Goal: Use online tool/utility: Utilize a website feature to perform a specific function

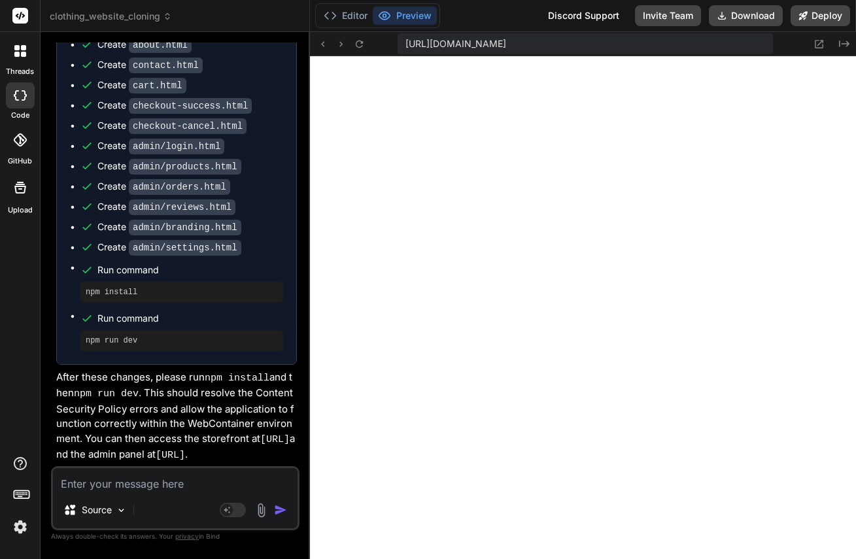
scroll to position [15455, 0]
click at [146, 486] on textarea at bounding box center [175, 480] width 245 height 24
click at [160, 481] on textarea at bounding box center [175, 480] width 245 height 24
type textarea "F"
type textarea "x"
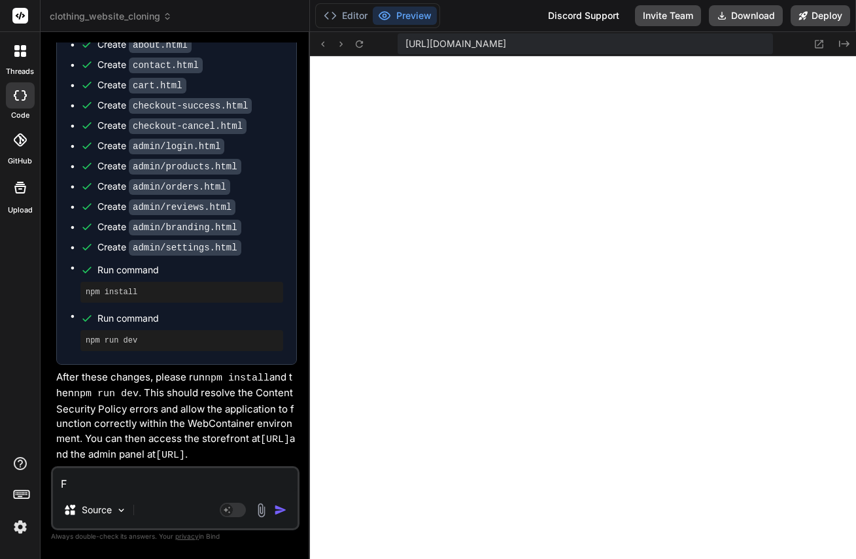
type textarea "Fi"
type textarea "x"
type textarea "Fix"
type textarea "x"
type textarea "Fix"
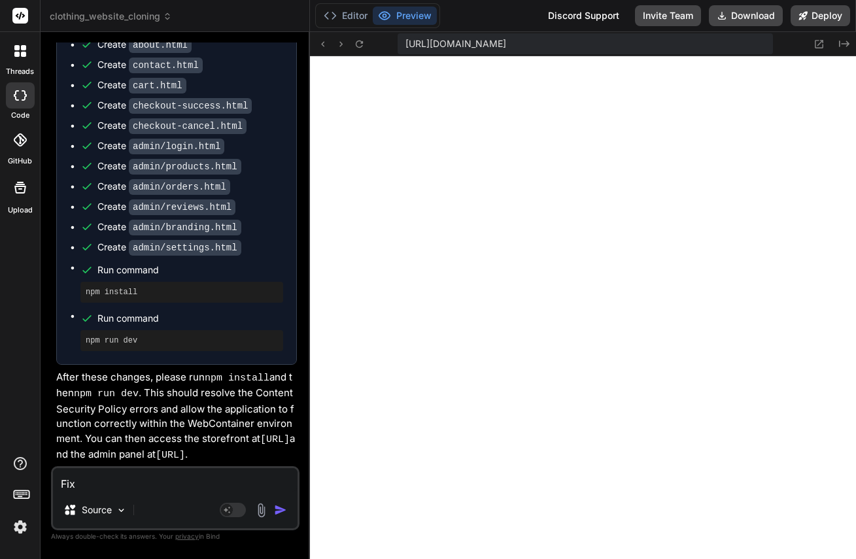
type textarea "x"
type textarea "Fix t"
type textarea "x"
type textarea "Fix th"
type textarea "x"
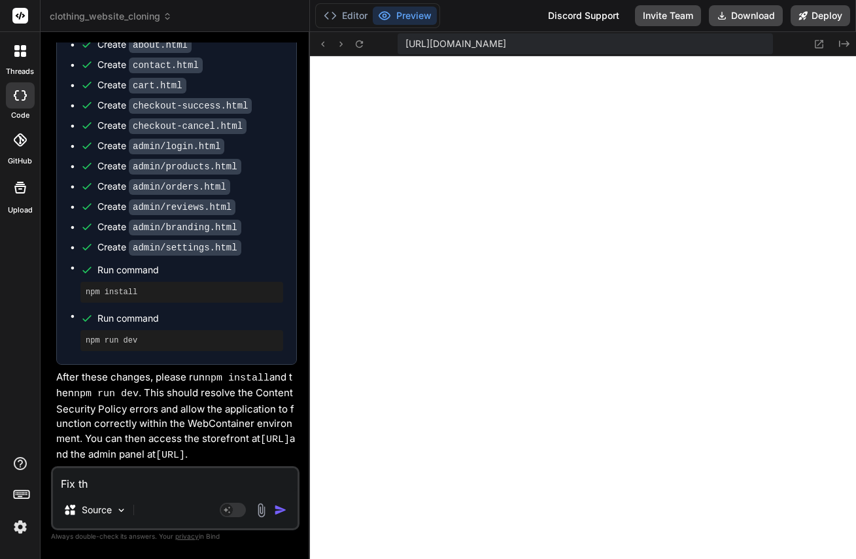
type textarea "Fix thi"
type textarea "x"
type textarea "Fix this"
type textarea "x"
type textarea "Fix this:"
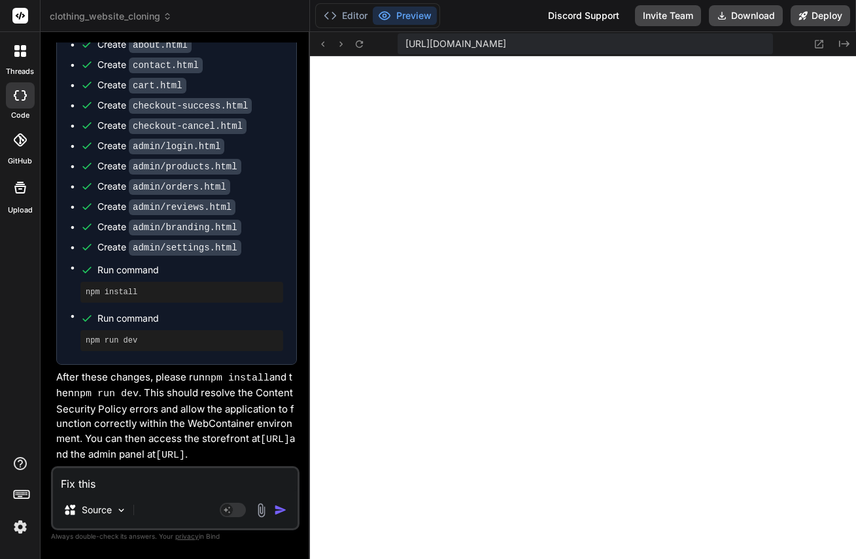
type textarea "x"
type textarea "Fix this:"
type textarea "x"
paste textarea "Uncaught (in promise) TypeError: Cannot read properties of undefined (reading '…"
type textarea "Fix this: Uncaught (in promise) TypeError: Cannot read properties of undefined …"
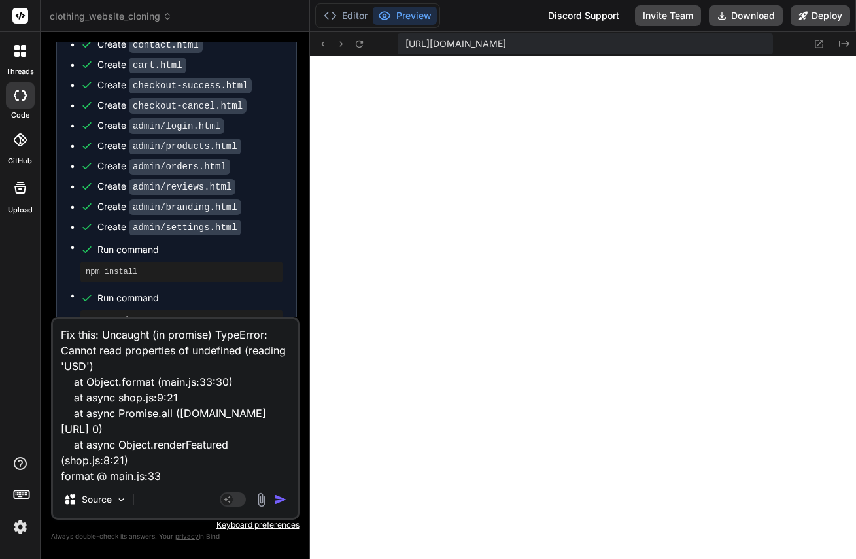
scroll to position [111, 0]
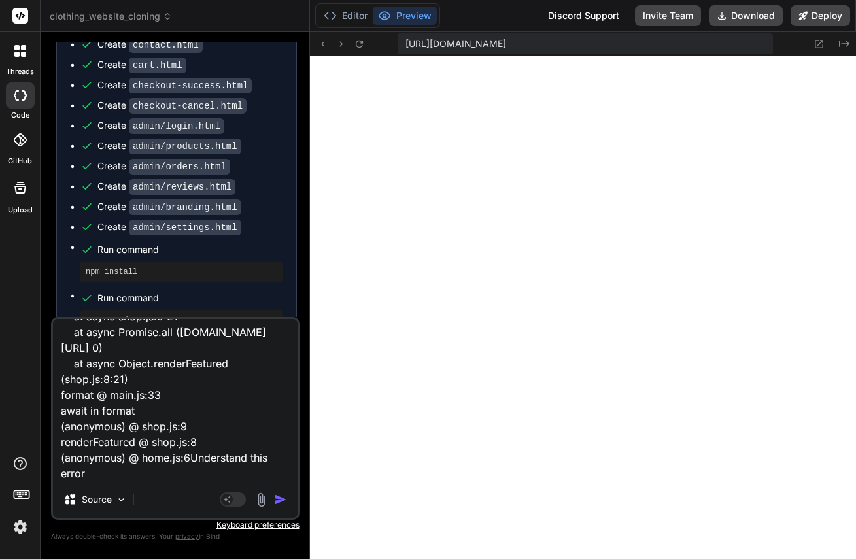
type textarea "x"
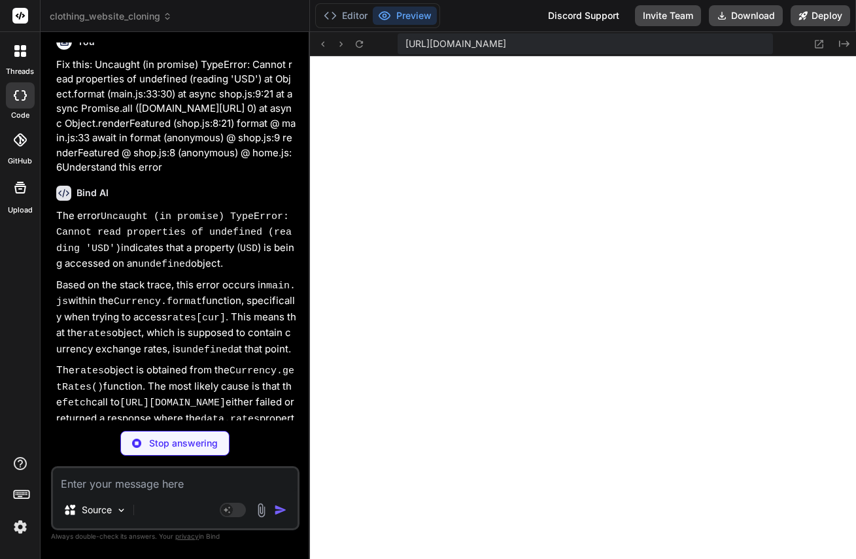
scroll to position [15936, 0]
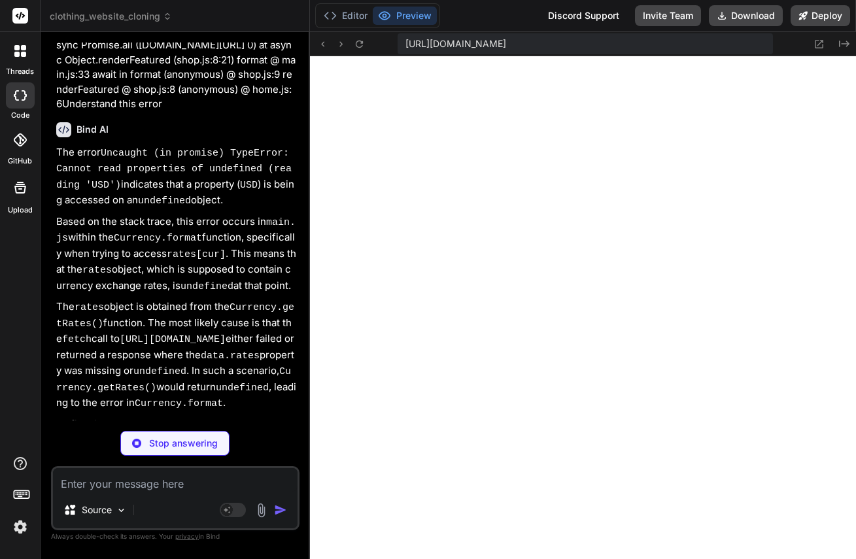
type textarea "x"
type textarea "document.addEventListener('DOMContentLoaded', setupHeader); window.Currency = C…"
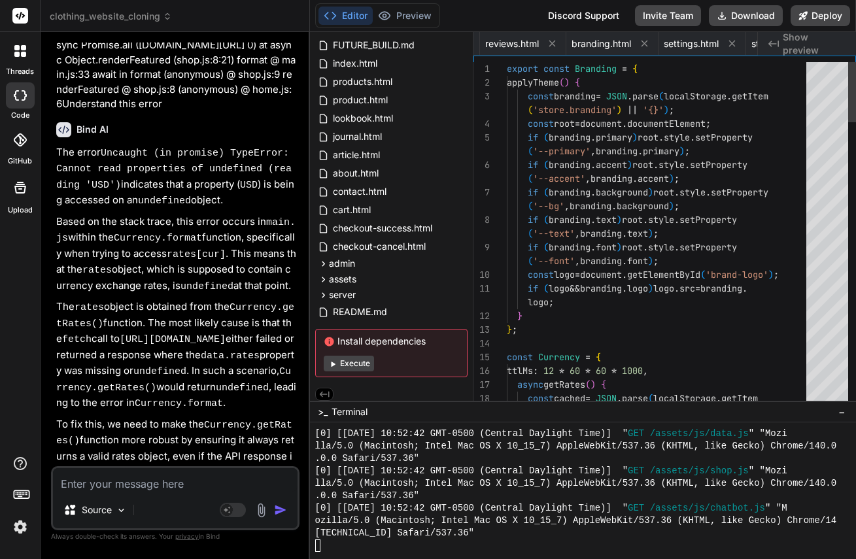
scroll to position [0, 1965]
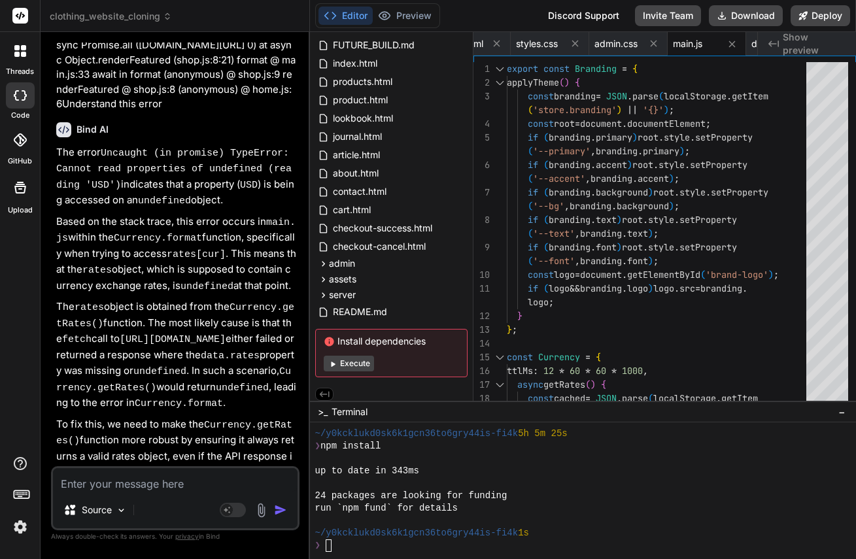
type textarea "x"
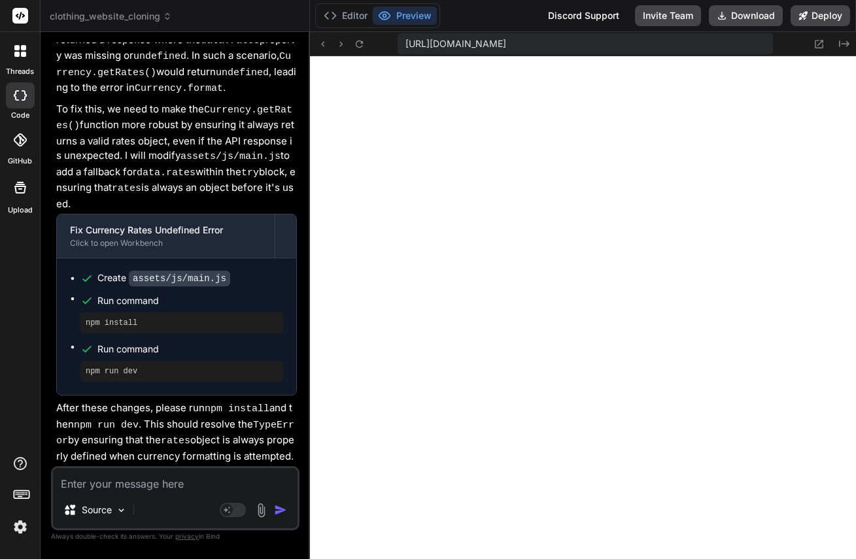
scroll to position [16298, 0]
click at [91, 485] on textarea at bounding box center [175, 480] width 245 height 24
paste textarea "Failed to load resource: the server responded with a status of 404 (Not Found)"
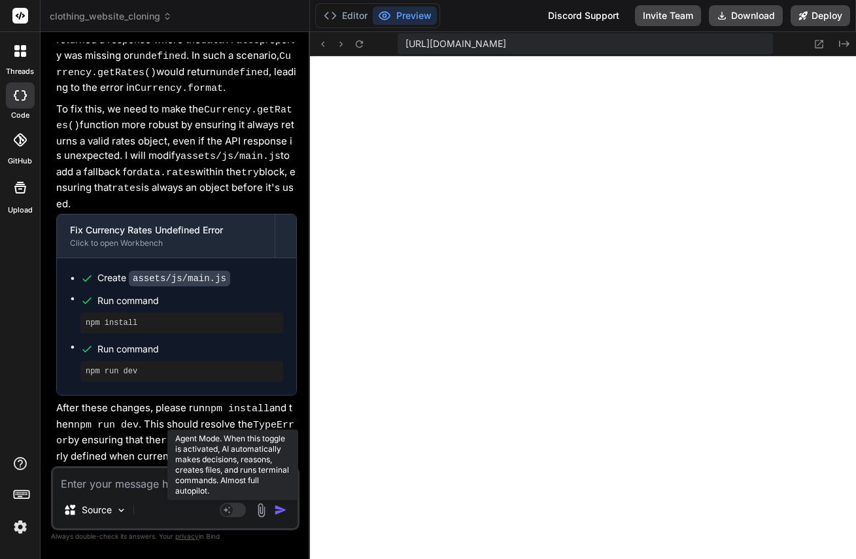
type textarea "Failed to load resource: the server responded with a status of 404 (Not Found)"
type textarea "x"
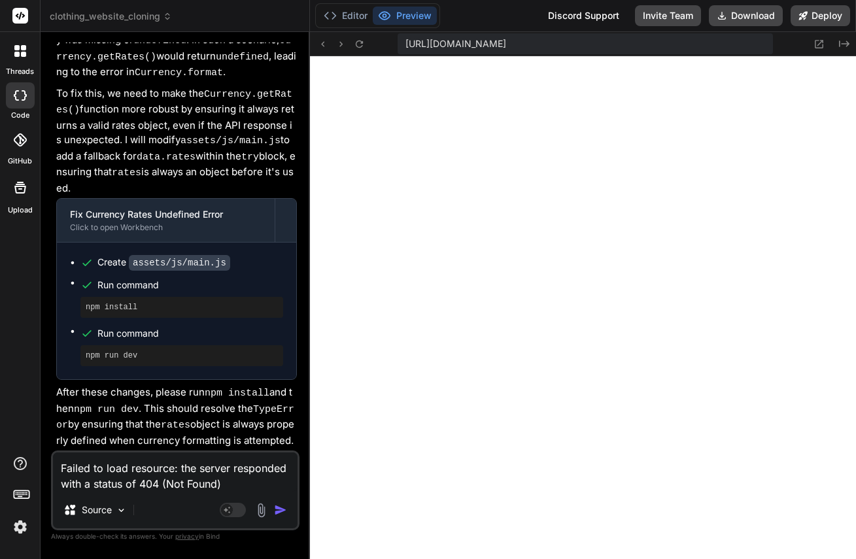
type textarea "Failed to load resource: the server responded with a status of 404 (Not Found)"
click at [279, 508] on img "button" at bounding box center [280, 509] width 13 height 13
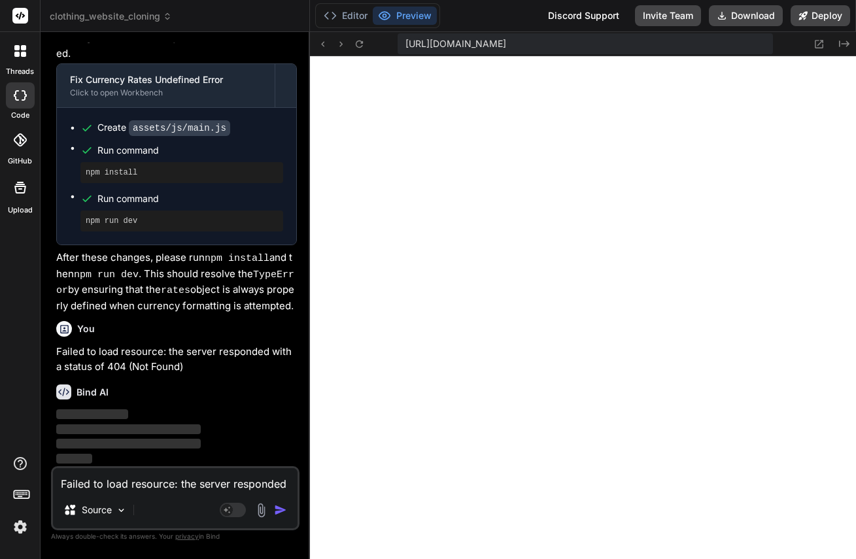
scroll to position [16449, 0]
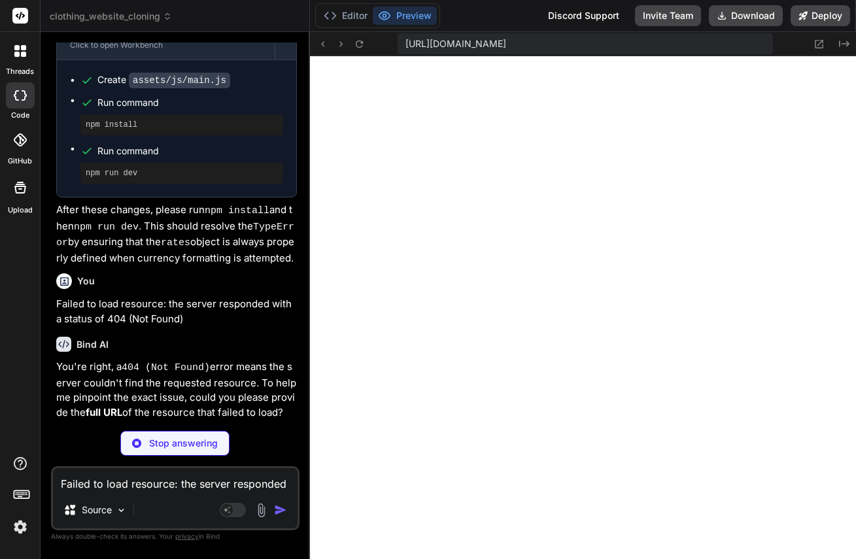
type textarea "x"
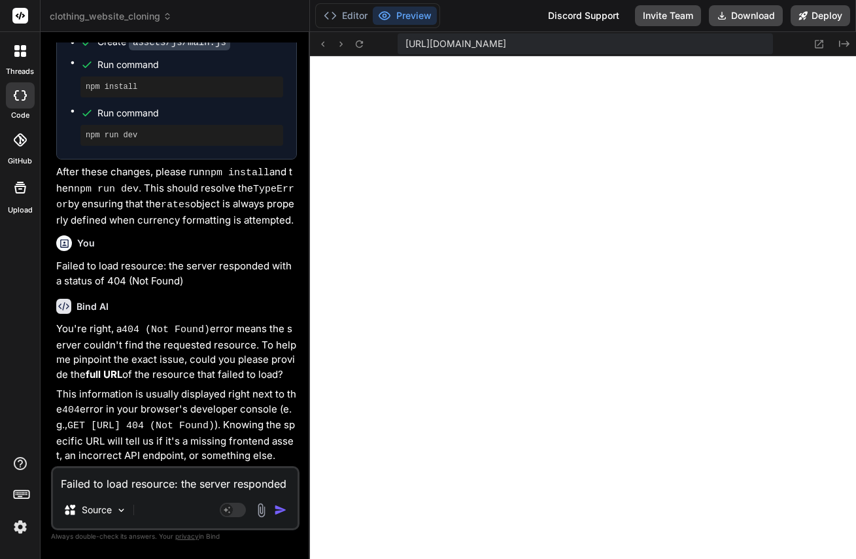
scroll to position [16545, 0]
click at [118, 478] on textarea "Failed to load resource: the server responded with a status of 404 (Not Found)" at bounding box center [175, 480] width 245 height 24
paste textarea "[URL][DOMAIN_NAME]"
type textarea "[URL][DOMAIN_NAME]"
type textarea "x"
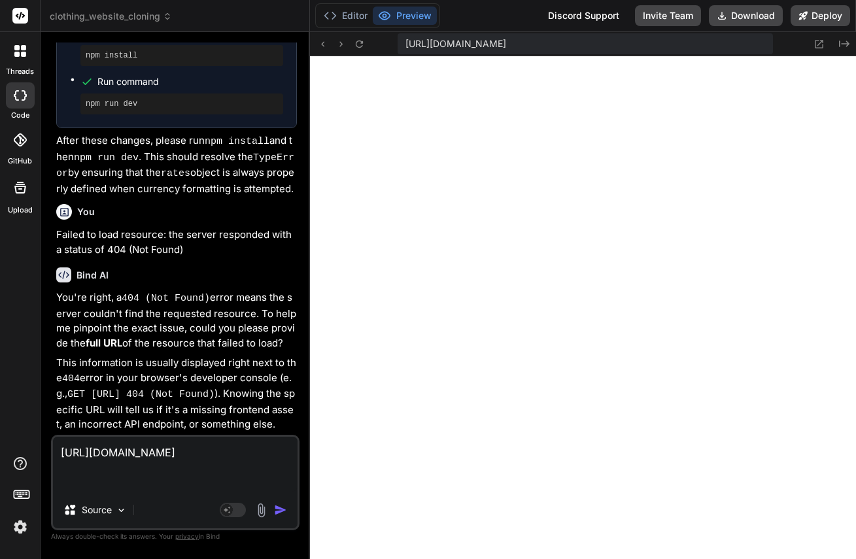
type textarea "[URL][DOMAIN_NAME]"
click at [284, 508] on img "button" at bounding box center [280, 509] width 13 height 13
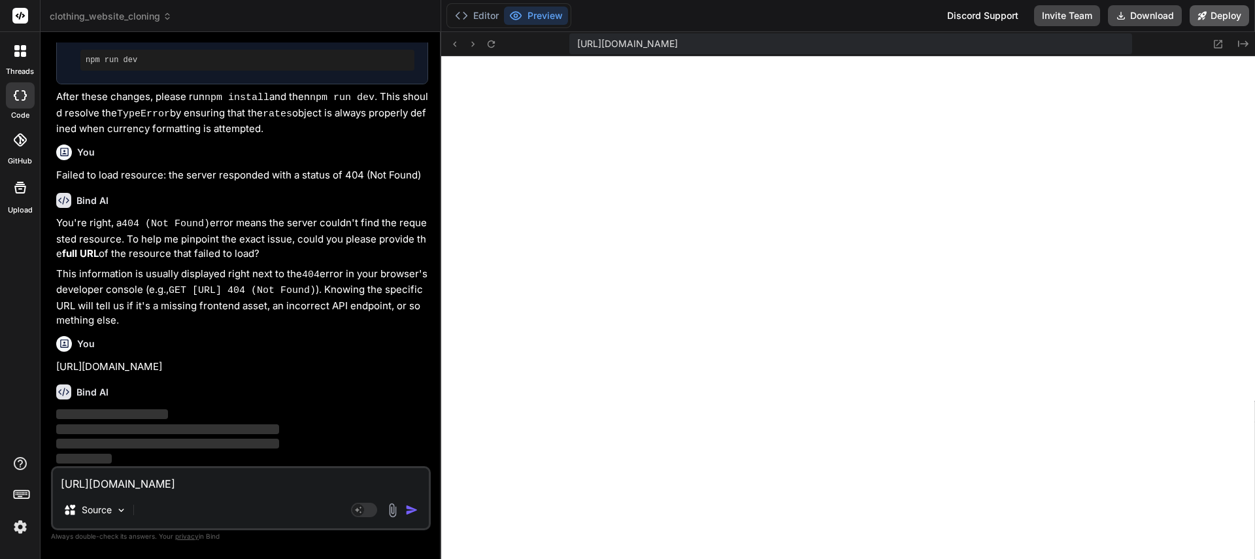
scroll to position [10720, 0]
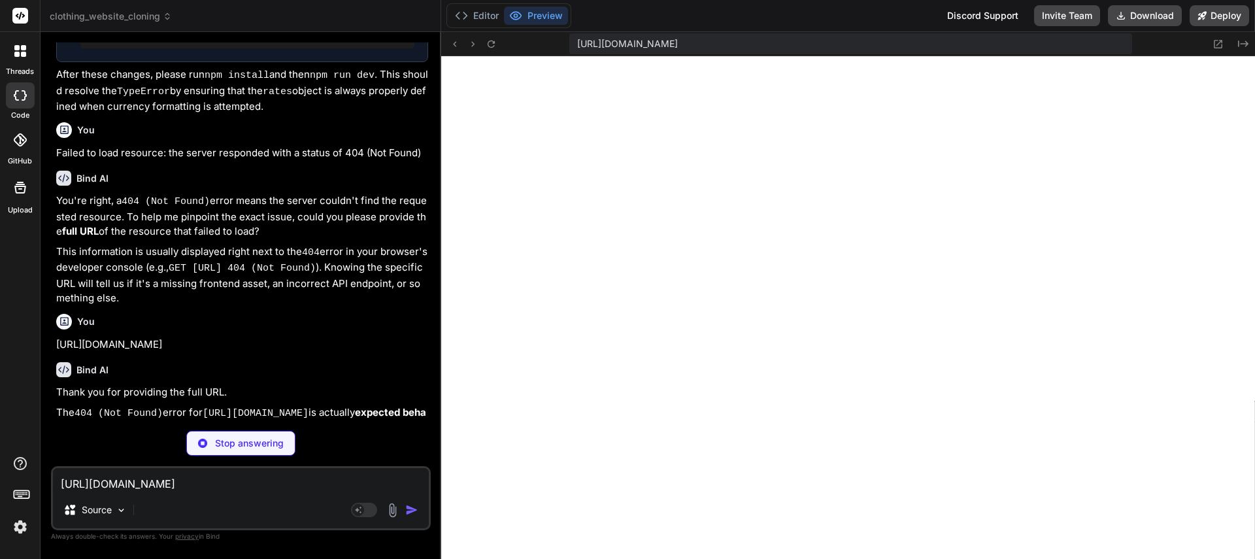
type textarea "x"
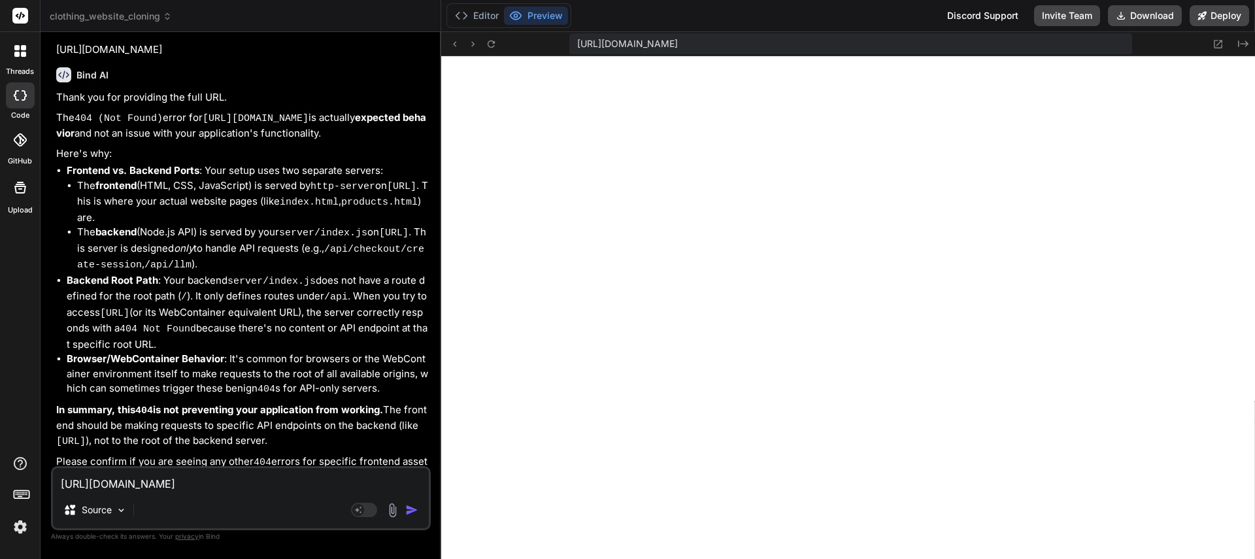
scroll to position [13711, 0]
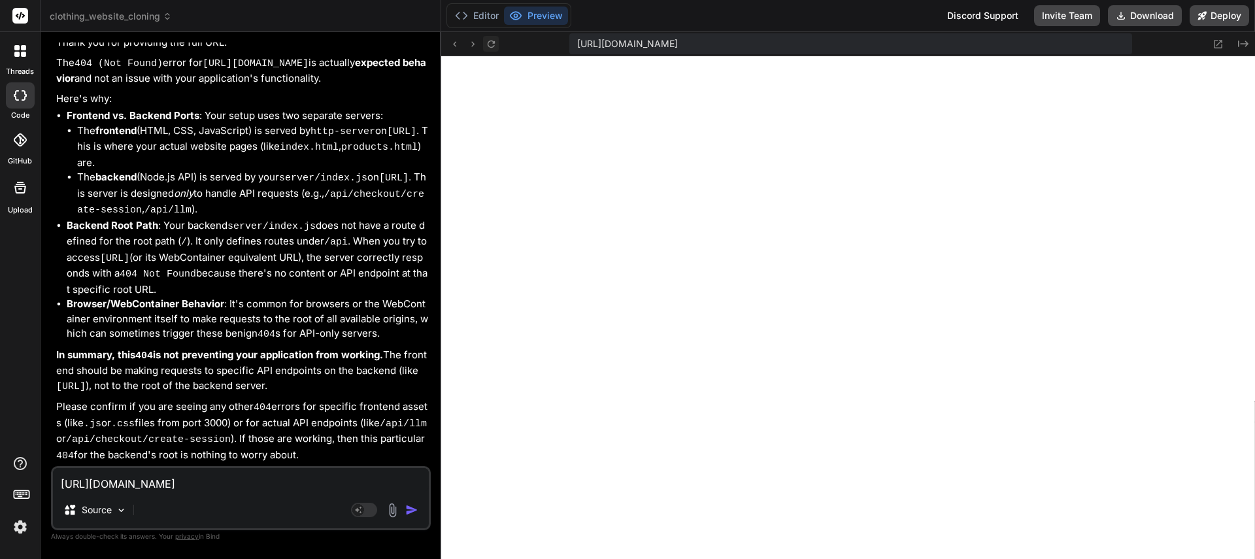
click at [493, 44] on icon at bounding box center [491, 44] width 11 height 11
click at [171, 477] on textarea "[URL][DOMAIN_NAME]" at bounding box center [241, 480] width 376 height 24
click at [479, 18] on button "Editor" at bounding box center [477, 16] width 54 height 18
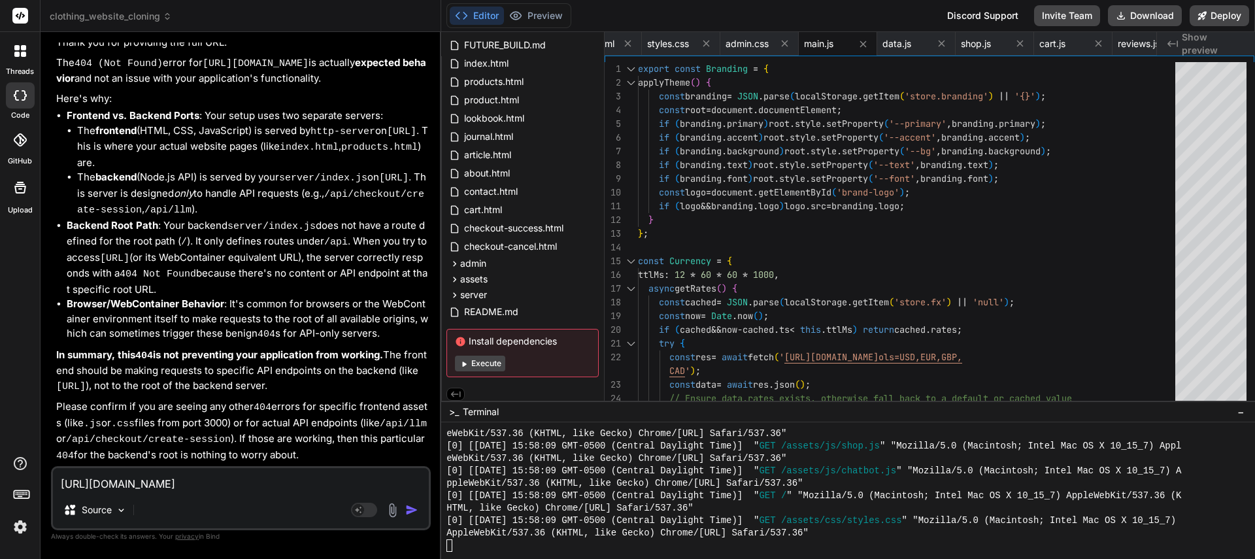
click at [521, 545] on div at bounding box center [841, 545] width 788 height 12
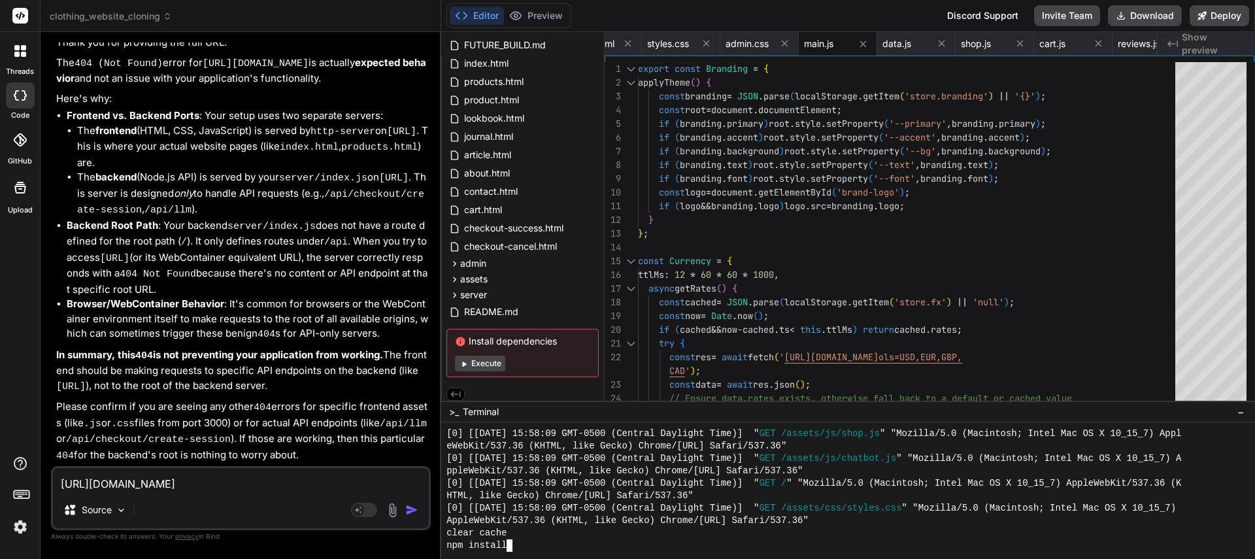
scroll to position [10745, 0]
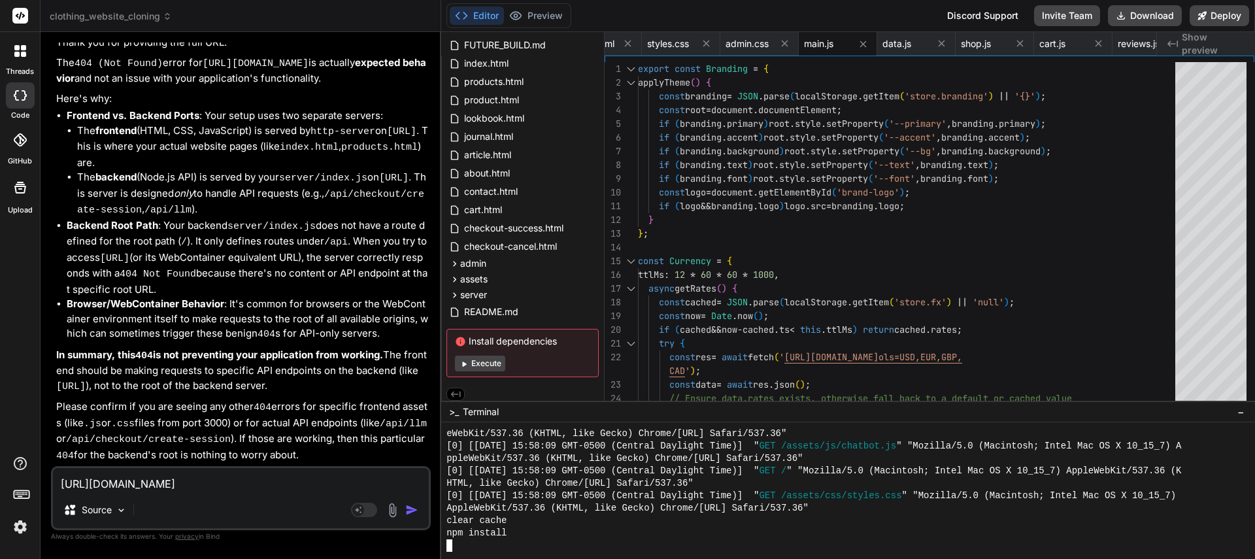
click at [470, 369] on button "Execute" at bounding box center [480, 364] width 50 height 16
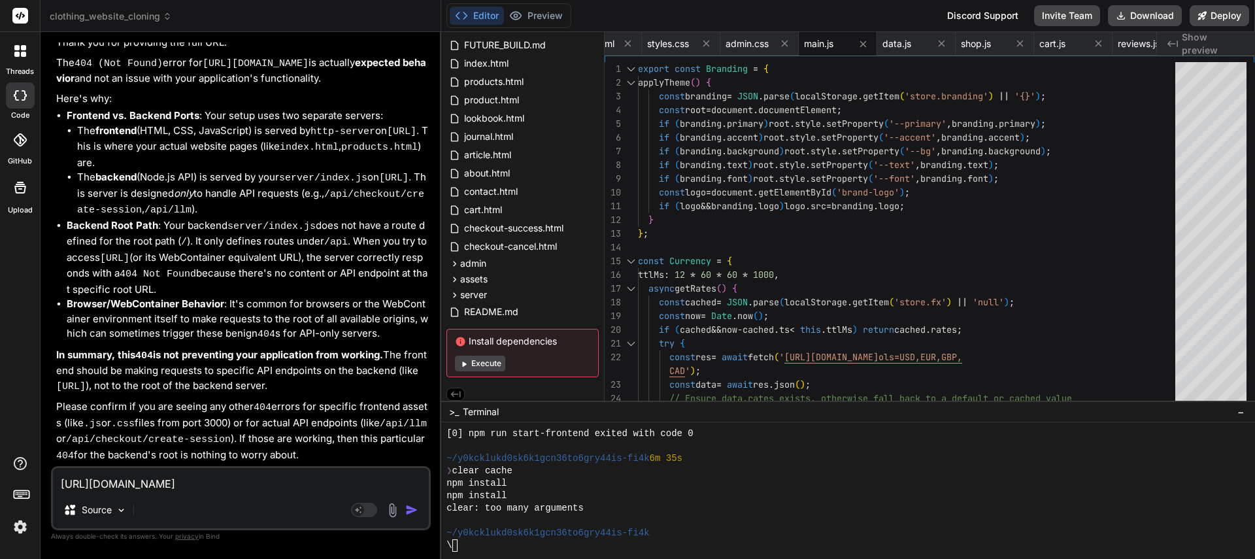
scroll to position [11118, 0]
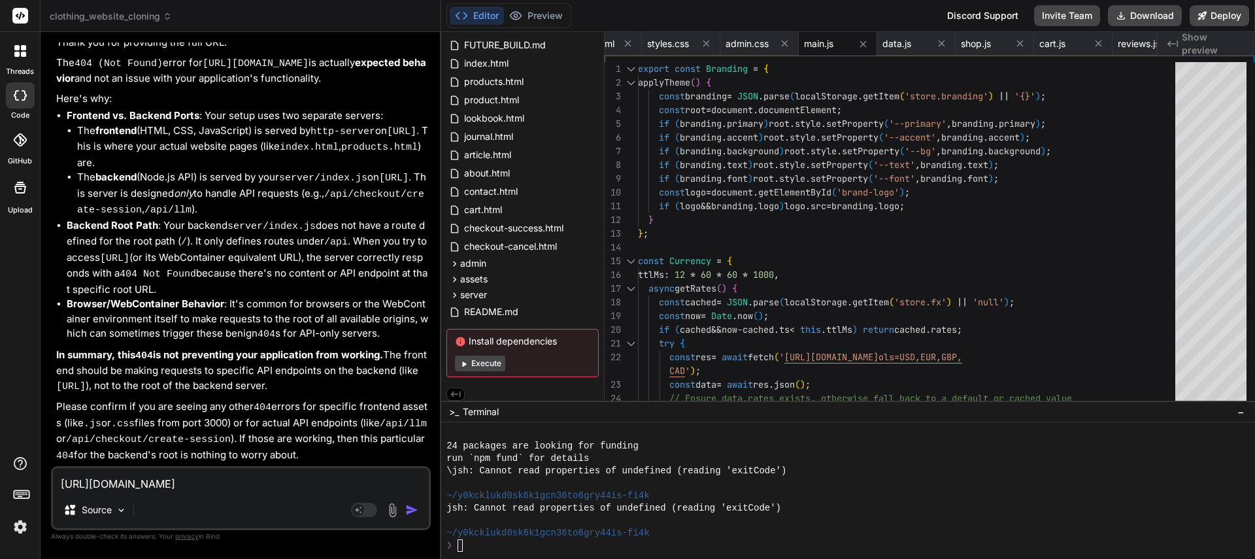
type textarea "x"
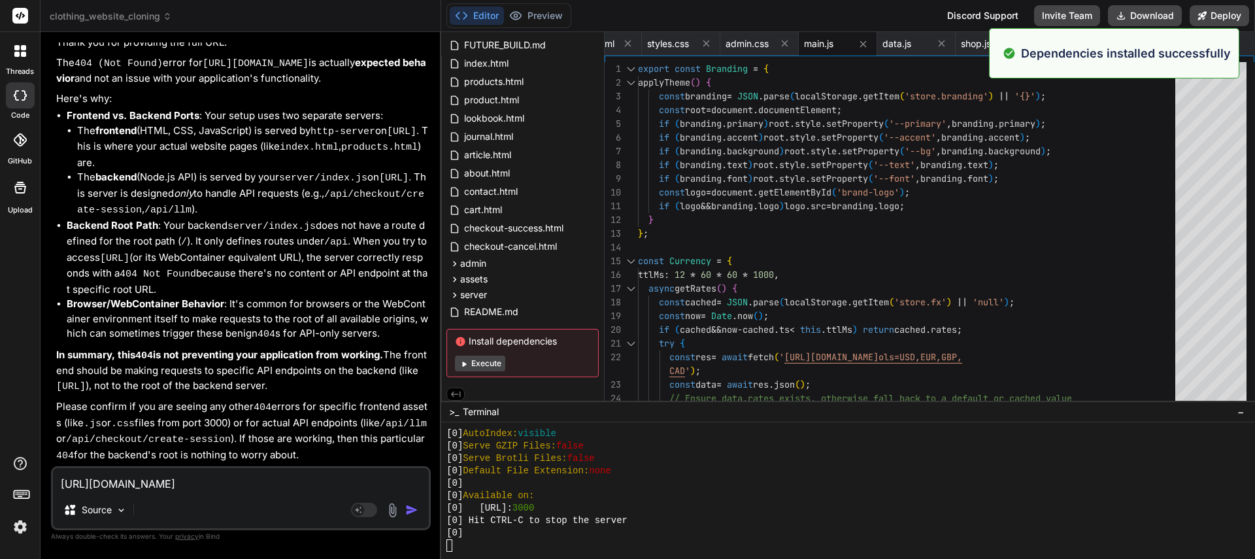
scroll to position [11714, 0]
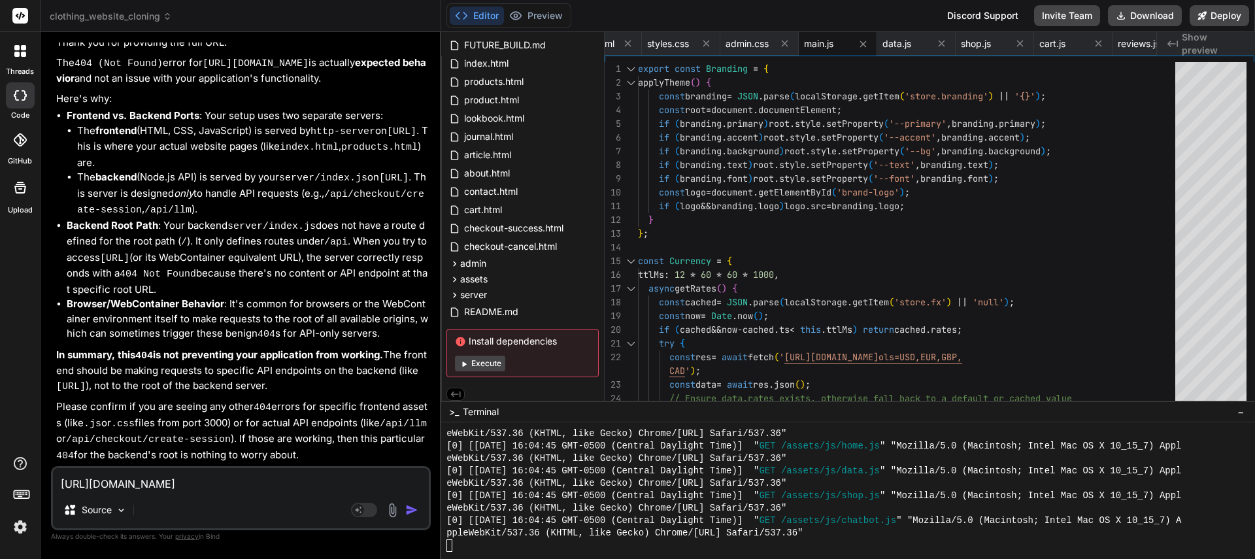
click at [92, 489] on textarea "[URL][DOMAIN_NAME]" at bounding box center [241, 480] width 376 height 24
type textarea "n"
type textarea "x"
type textarea "np"
type textarea "x"
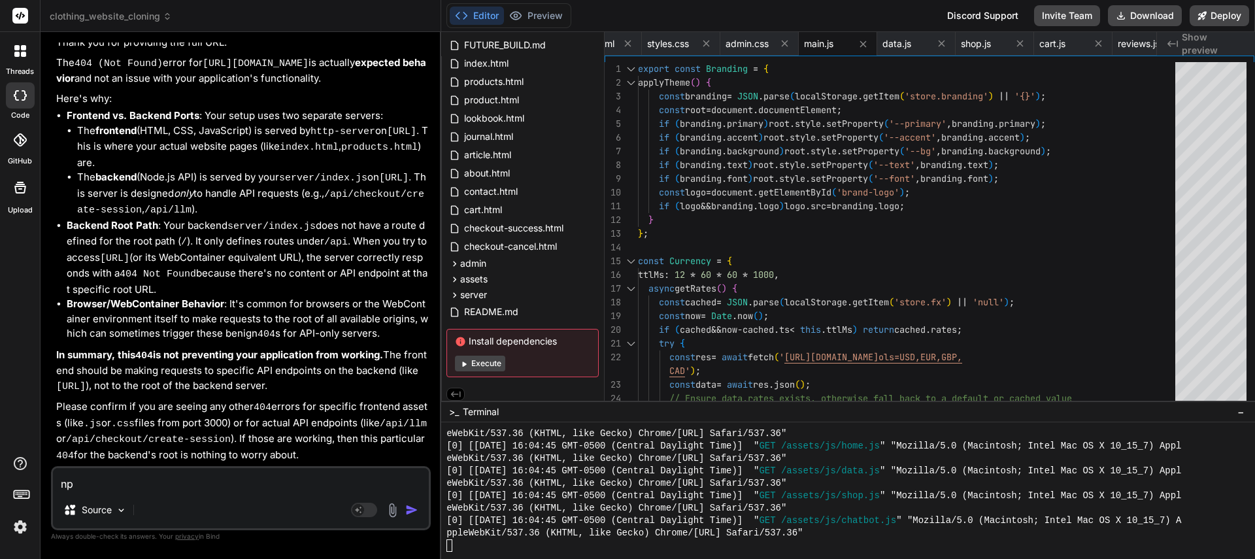
type textarea "npm"
type textarea "x"
type textarea "npm"
type textarea "x"
type textarea "npm"
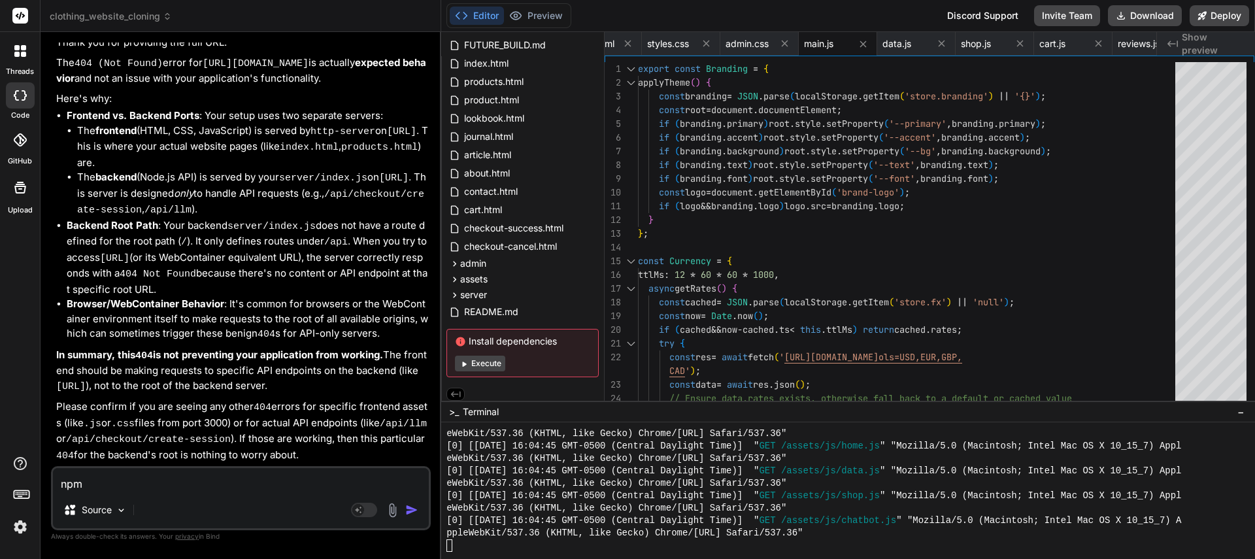
type textarea "x"
type textarea "np"
type textarea "x"
type textarea "n"
type textarea "x"
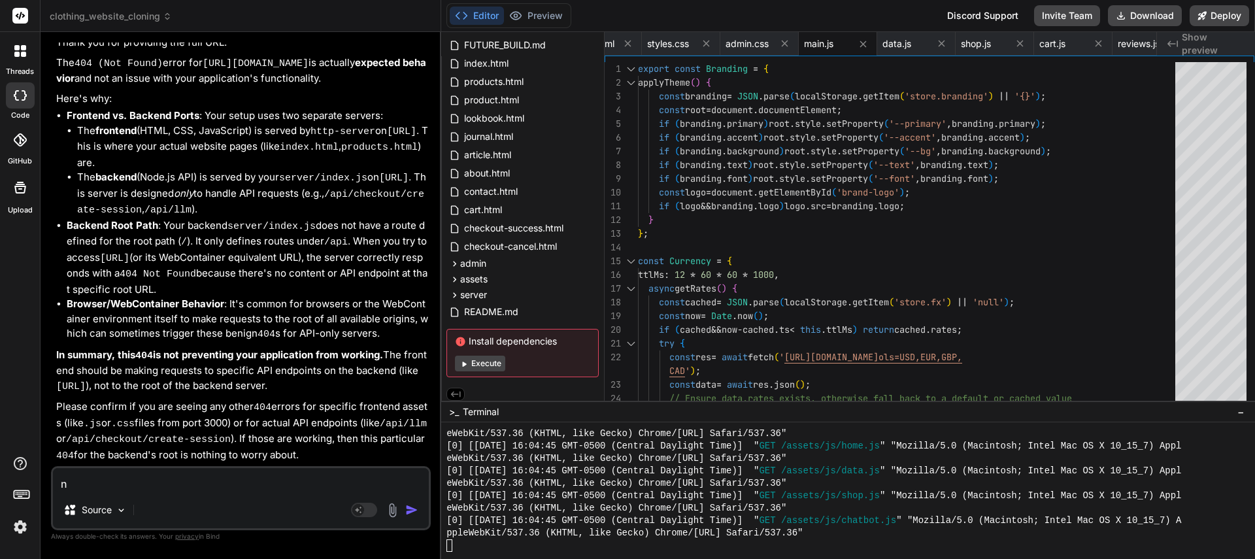
type textarea "x"
type textarea "c"
type textarea "x"
type textarea "cl"
type textarea "x"
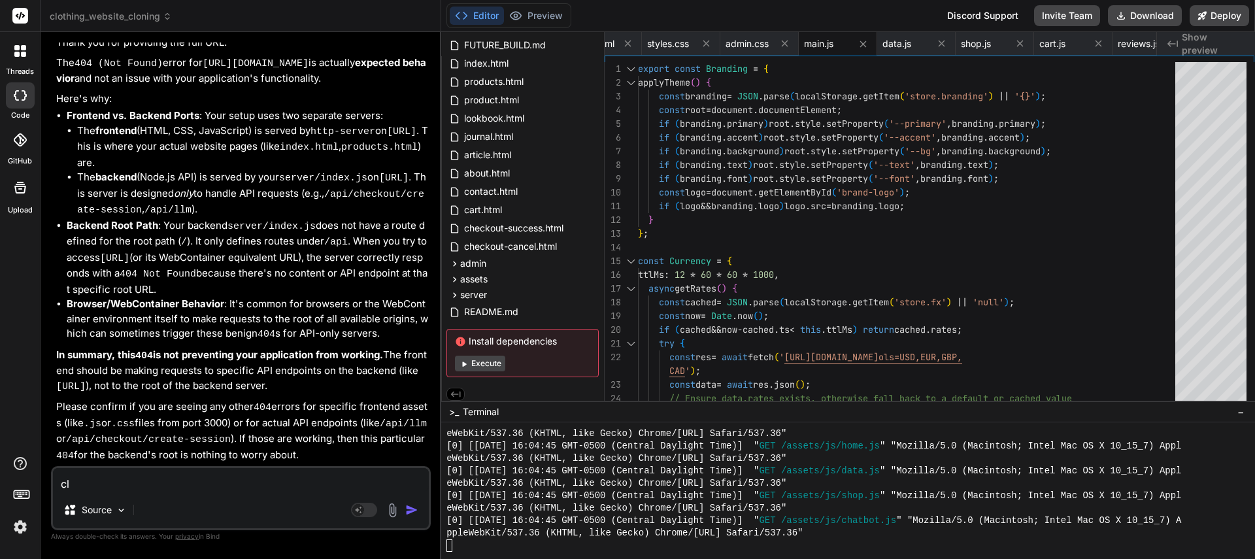
type textarea "cle"
type textarea "x"
type textarea "clea"
type textarea "x"
type textarea "clear"
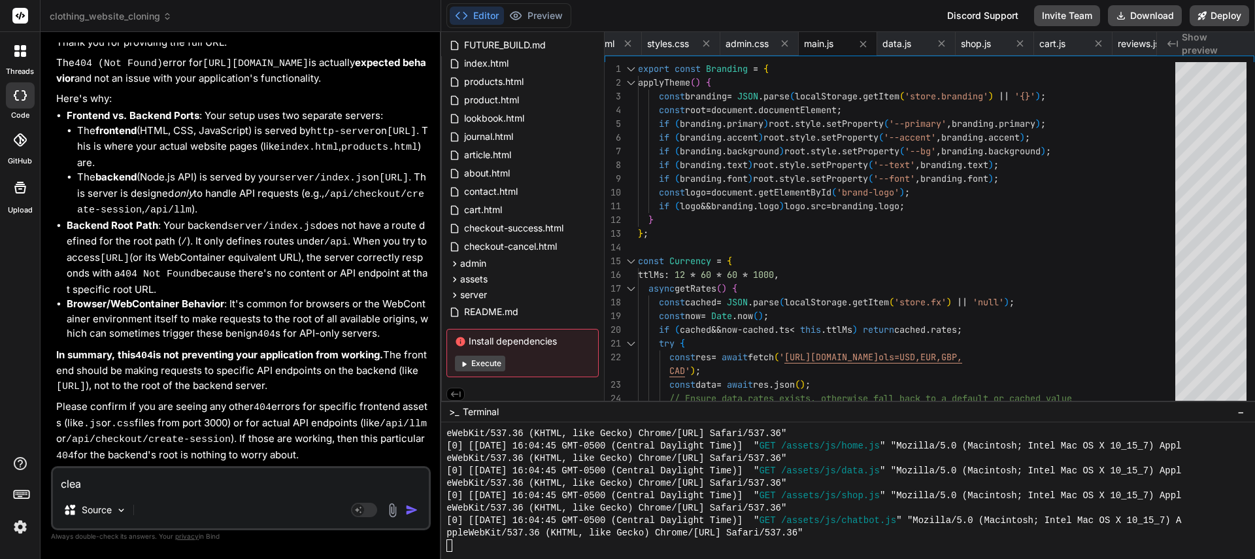
type textarea "x"
type textarea "clear"
type textarea "x"
type textarea "clear c"
type textarea "x"
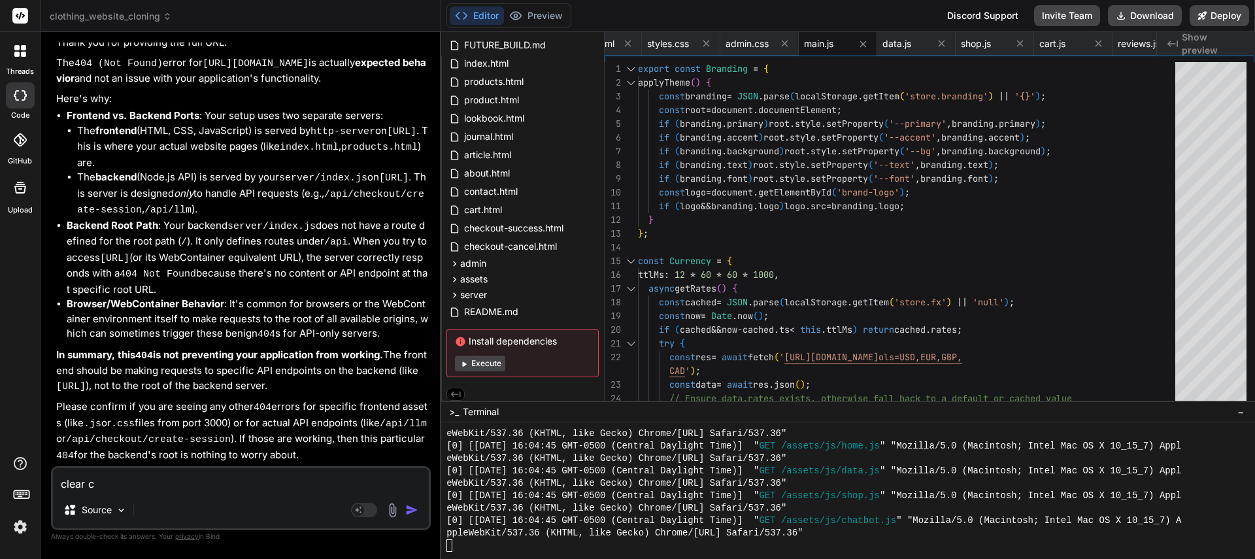
type textarea "clear ca"
type textarea "x"
type textarea "clear cac"
type textarea "x"
type textarea "clear cach"
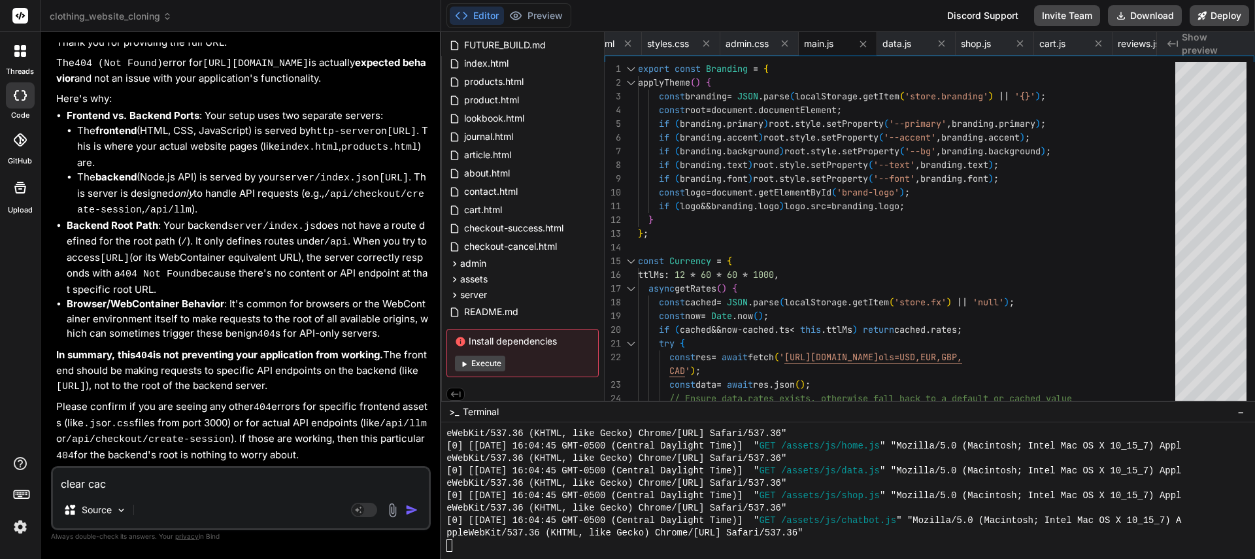
type textarea "x"
type textarea "clear cache"
type textarea "x"
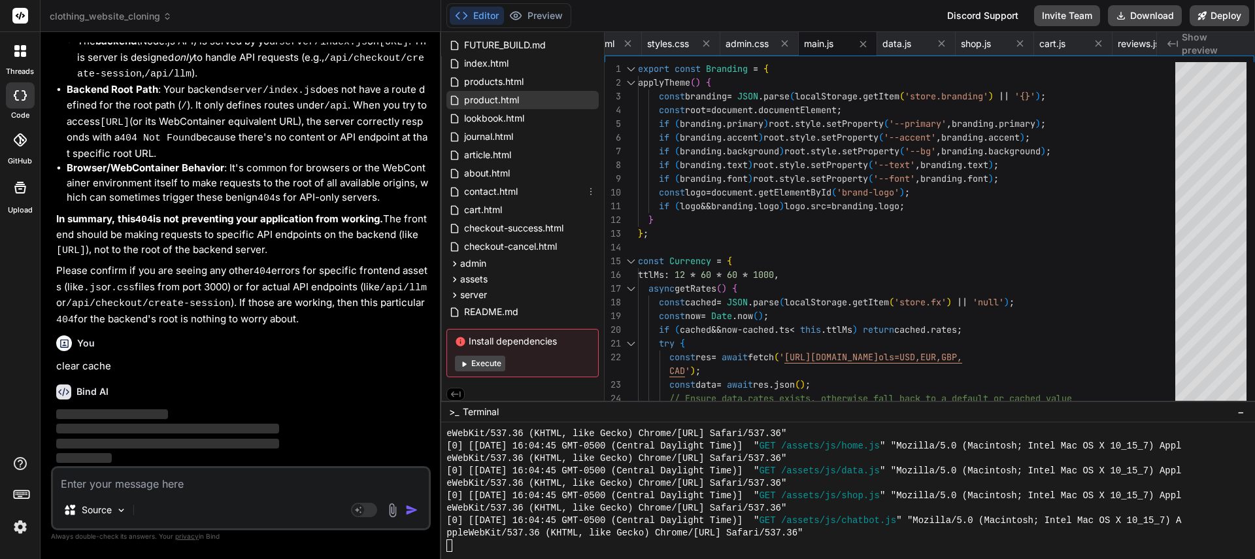
scroll to position [0, 0]
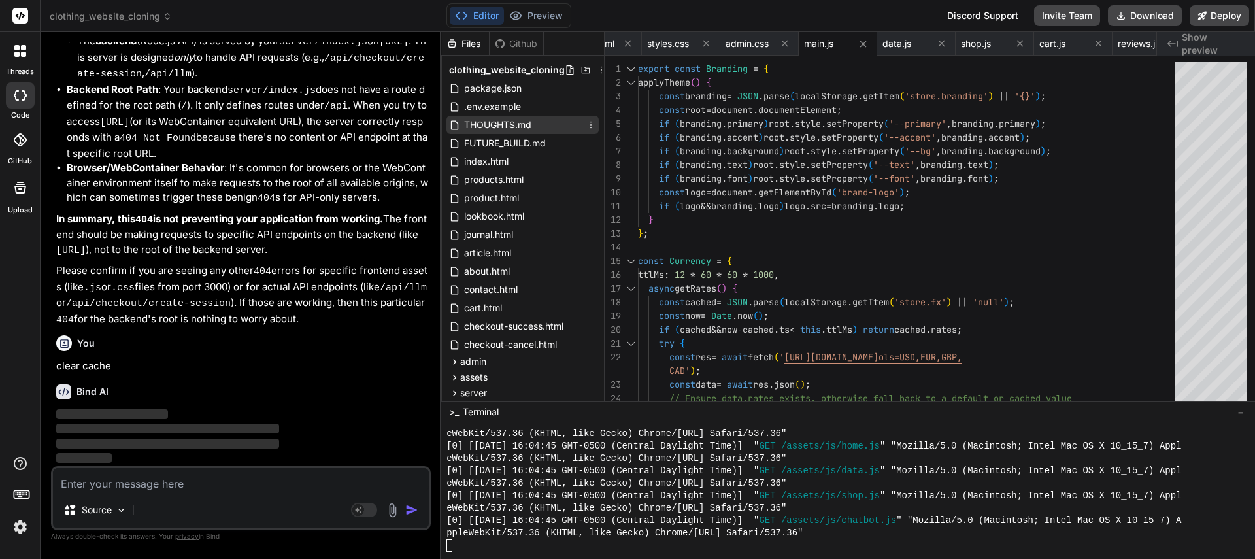
click at [501, 125] on span "THOUGHTS.md" at bounding box center [498, 125] width 70 height 16
type textarea "- Add preflight dialog warning + optional backup download before “Reset Demo”. …"
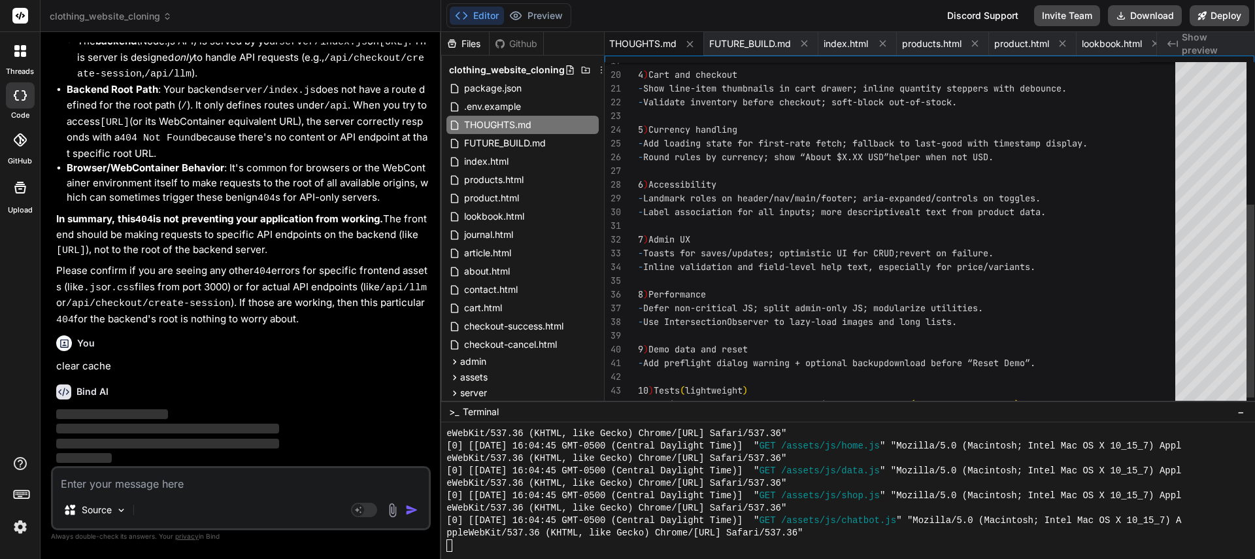
scroll to position [55, 0]
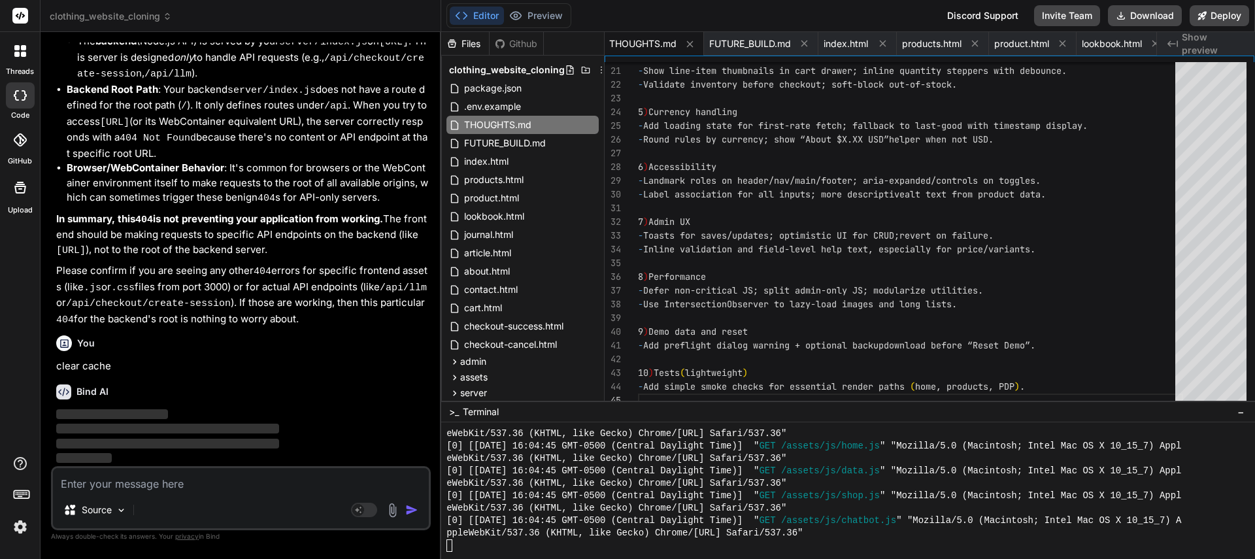
type textarea "x"
type textarea "import { Data } from './assets/js/data.js'; Data.resetDemo(); console.log('Appl…"
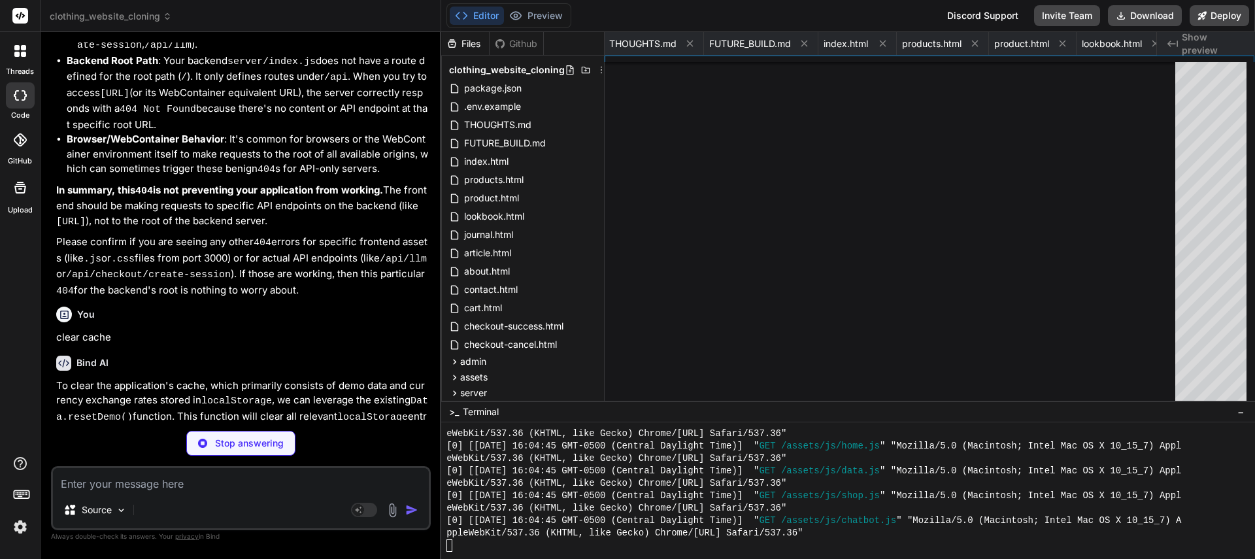
type textarea "x"
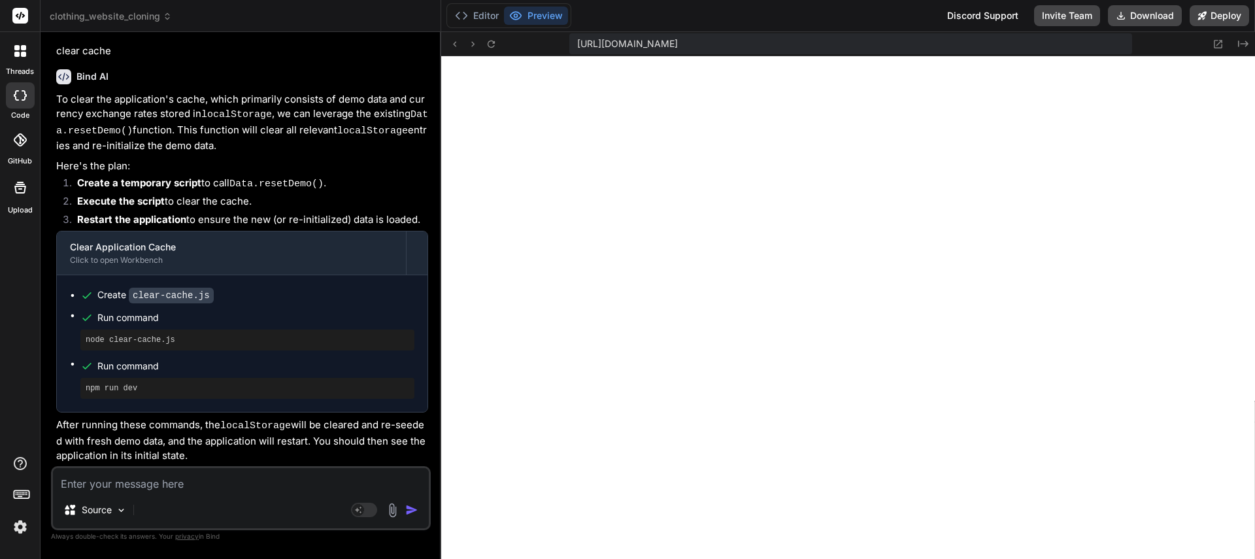
scroll to position [12422, 0]
click at [189, 482] on textarea at bounding box center [241, 480] width 376 height 24
type textarea "T"
type textarea "x"
type textarea "Th"
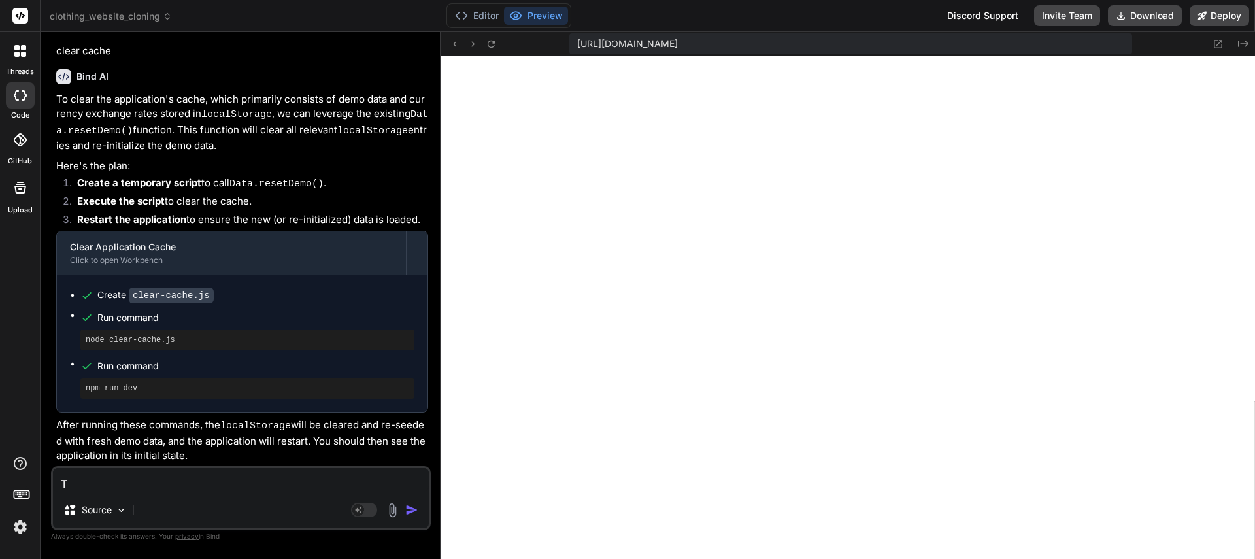
type textarea "x"
type textarea "Thi"
type textarea "x"
type textarea "This"
type textarea "x"
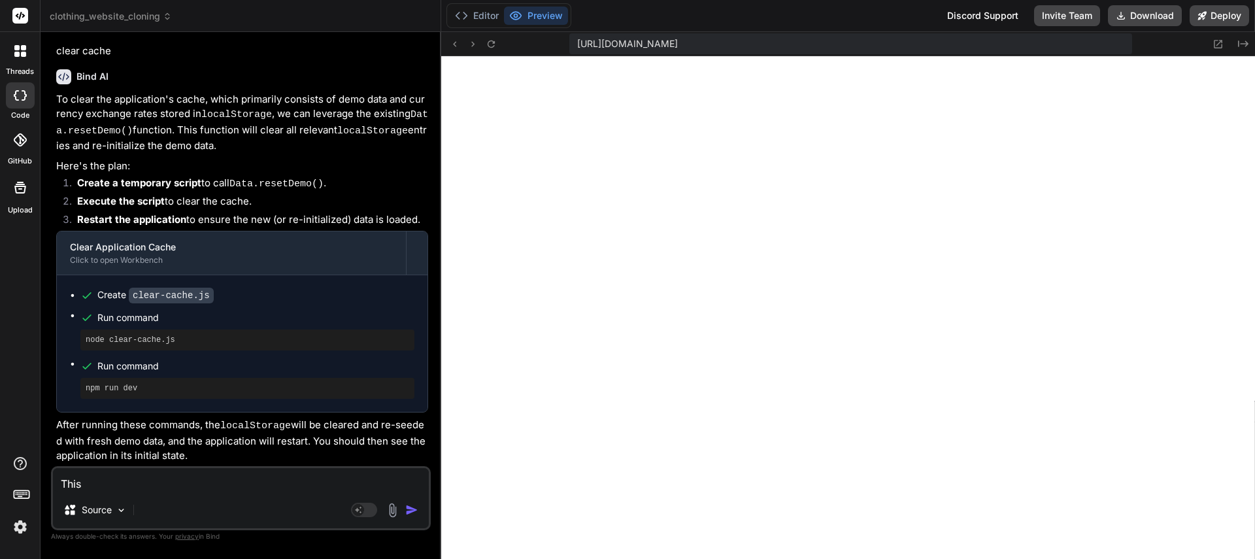
type textarea "This"
type textarea "x"
type textarea "This i"
type textarea "x"
type textarea "This is"
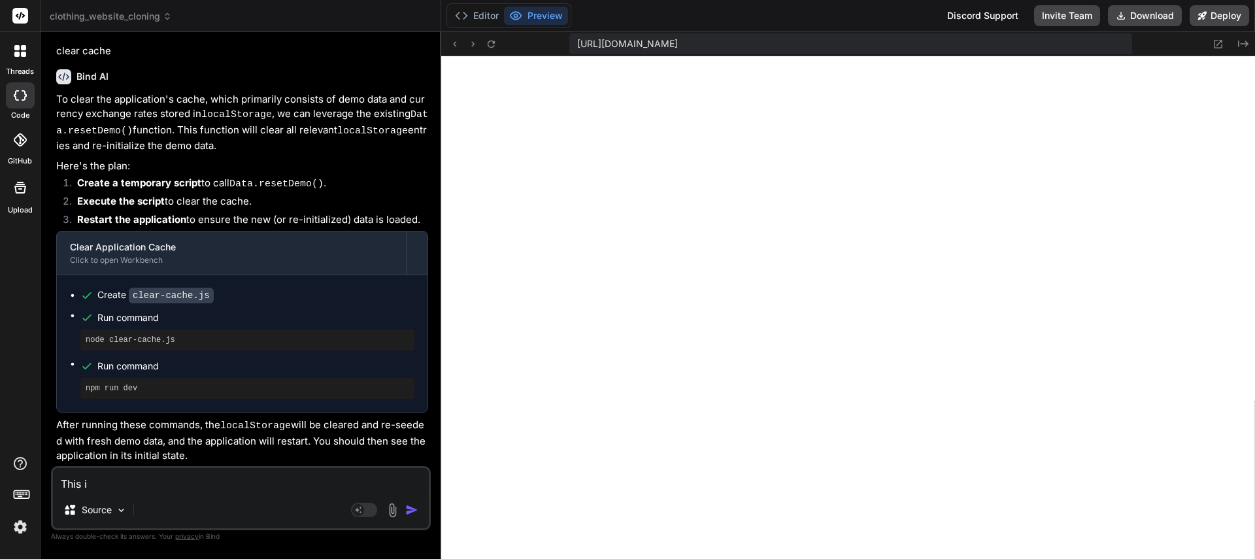
type textarea "x"
type textarea "This is"
type textarea "x"
type textarea "This is o"
type textarea "x"
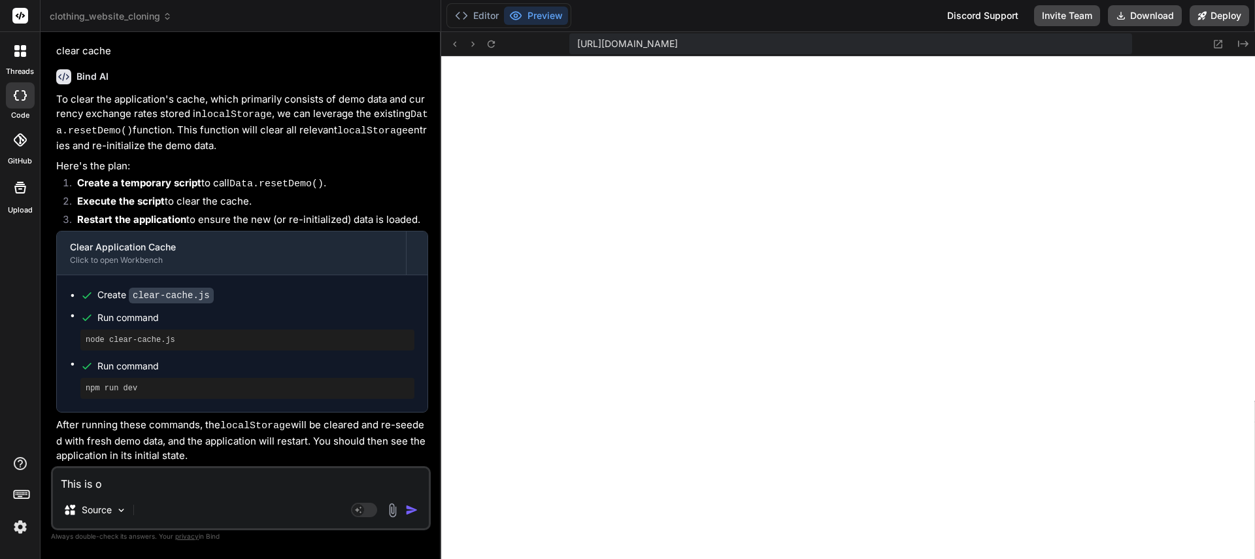
type textarea "This is ok"
type textarea "x"
type textarea "This is ok."
type textarea "x"
type textarea "This is ok."
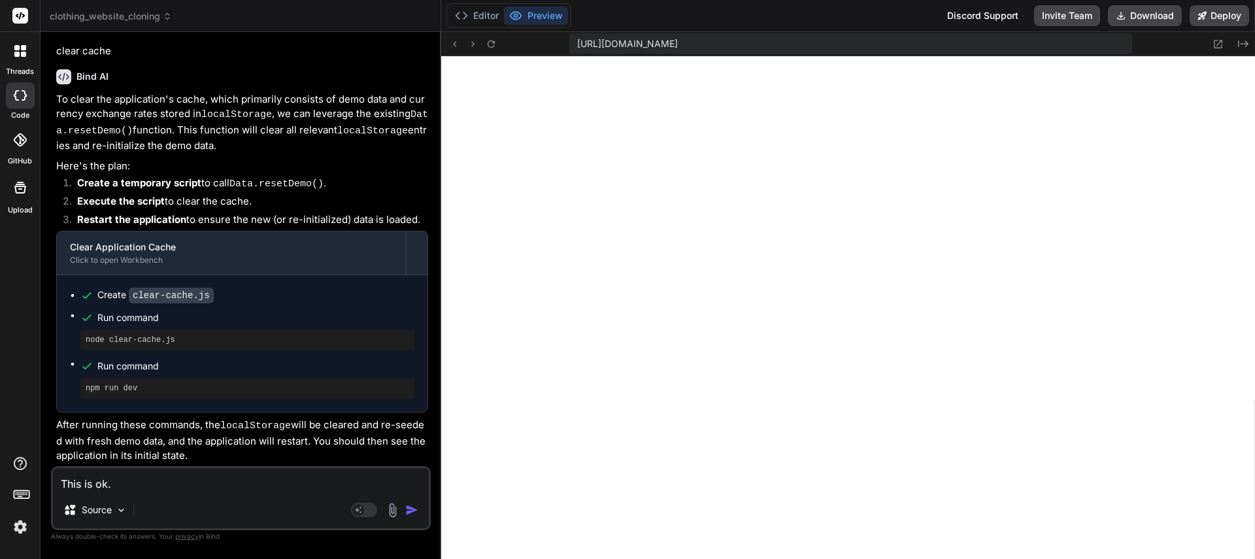
type textarea "x"
type textarea "This is ok. N"
type textarea "x"
type textarea "This is ok. No"
type textarea "x"
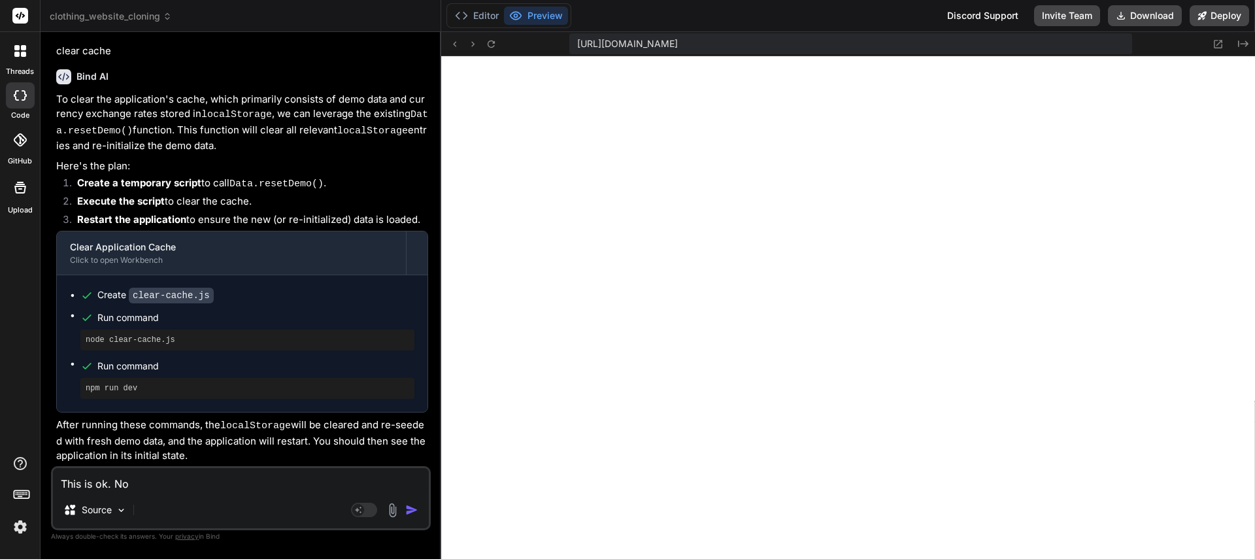
type textarea "This is ok. Now"
type textarea "x"
type textarea "This is ok. Now,"
type textarea "x"
type textarea "This is ok. Now,"
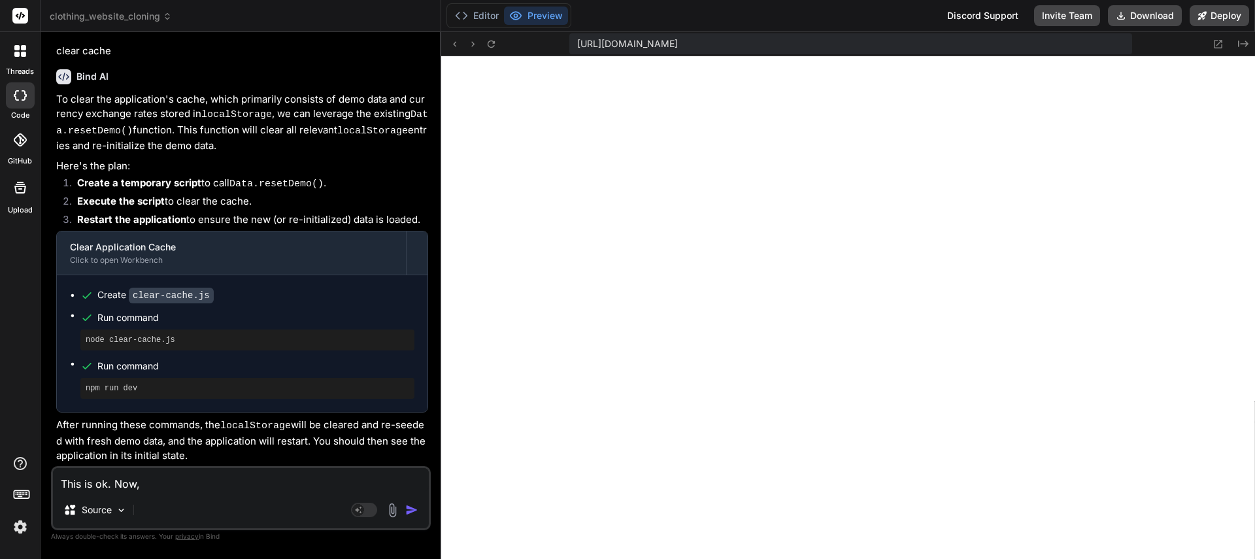
type textarea "x"
type textarea "This is ok. Now, l"
type textarea "x"
type textarea "This is ok. Now, le"
type textarea "x"
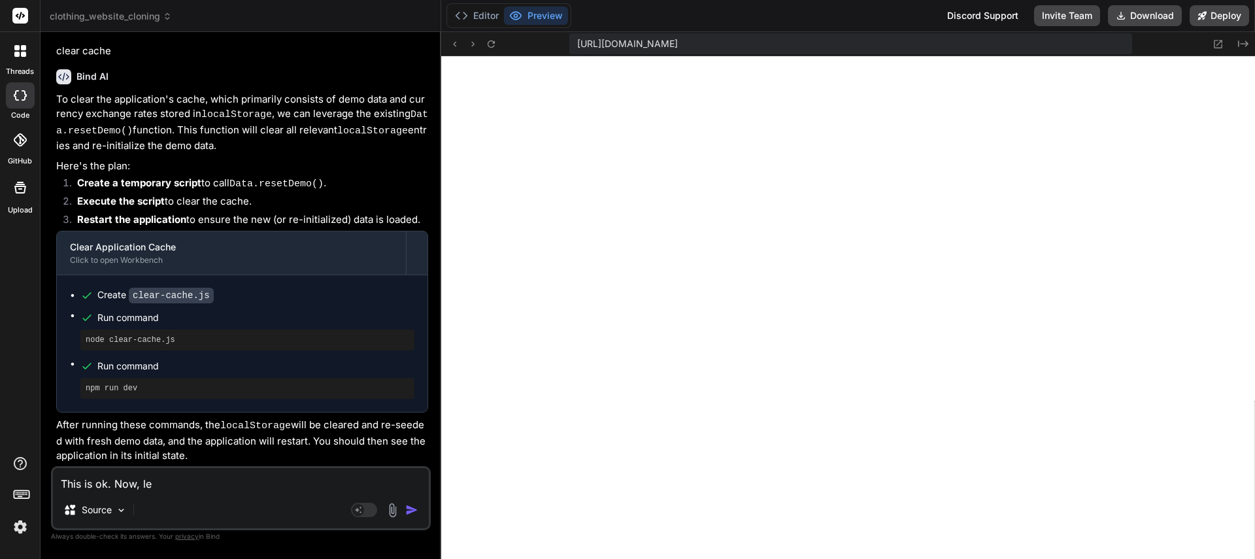
type textarea "This is ok. Now, let"
type textarea "x"
type textarea "This is ok. Now, let'"
type textarea "x"
type textarea "This is ok. Now, let's"
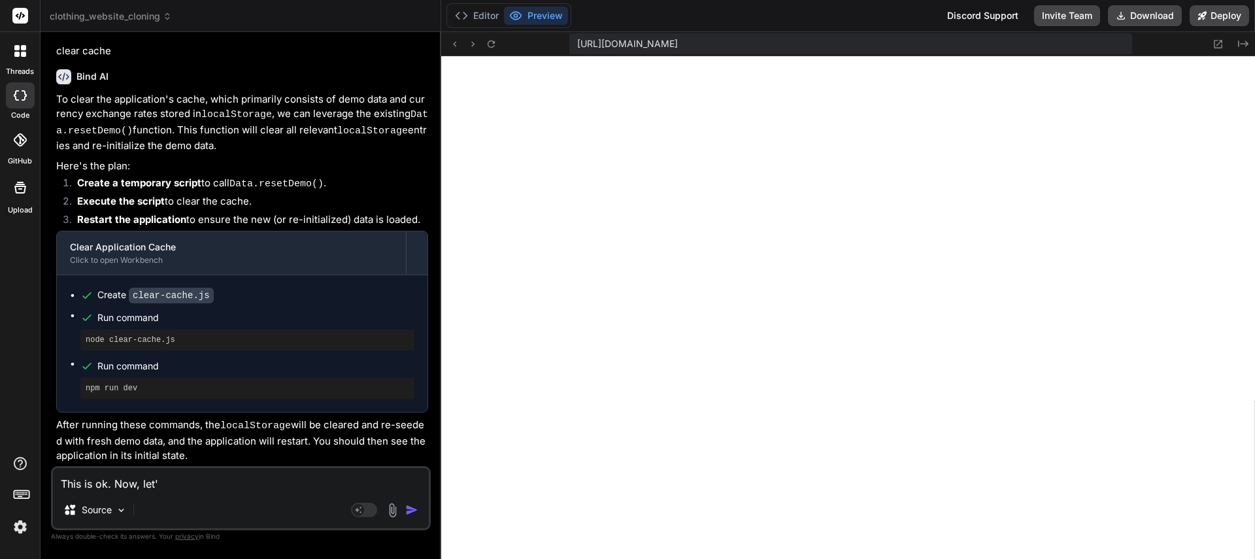
type textarea "x"
type textarea "This is ok. Now, let's"
type textarea "x"
type textarea "This is ok. Now, let's u"
type textarea "x"
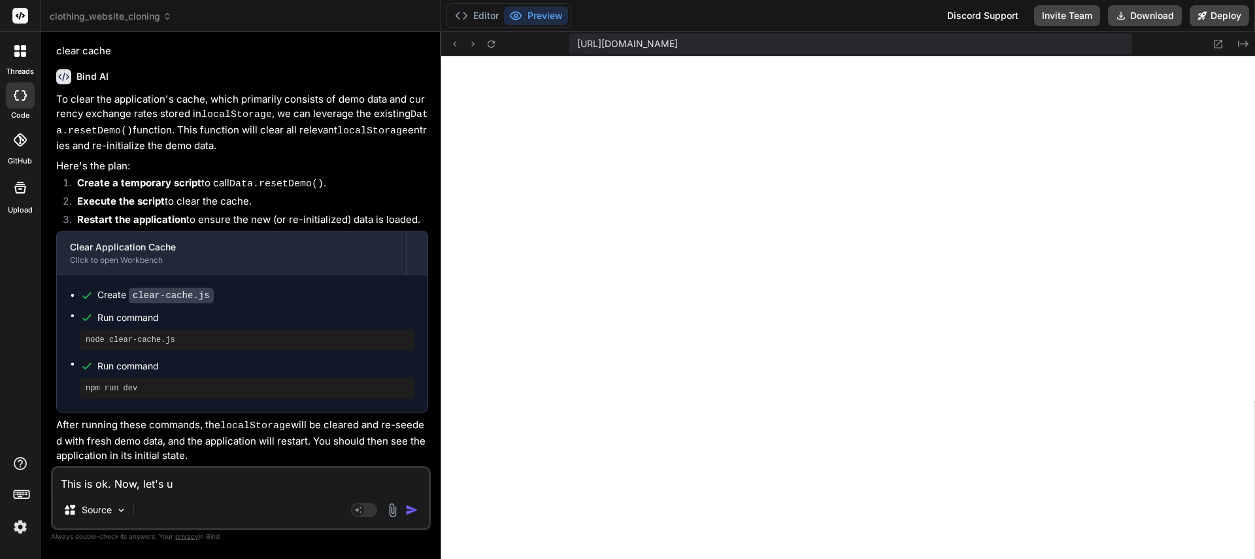
type textarea "This is ok. Now, let's up"
type textarea "x"
type textarea "This is ok. Now, let's upd"
type textarea "x"
type textarea "This is ok. Now, let's upda"
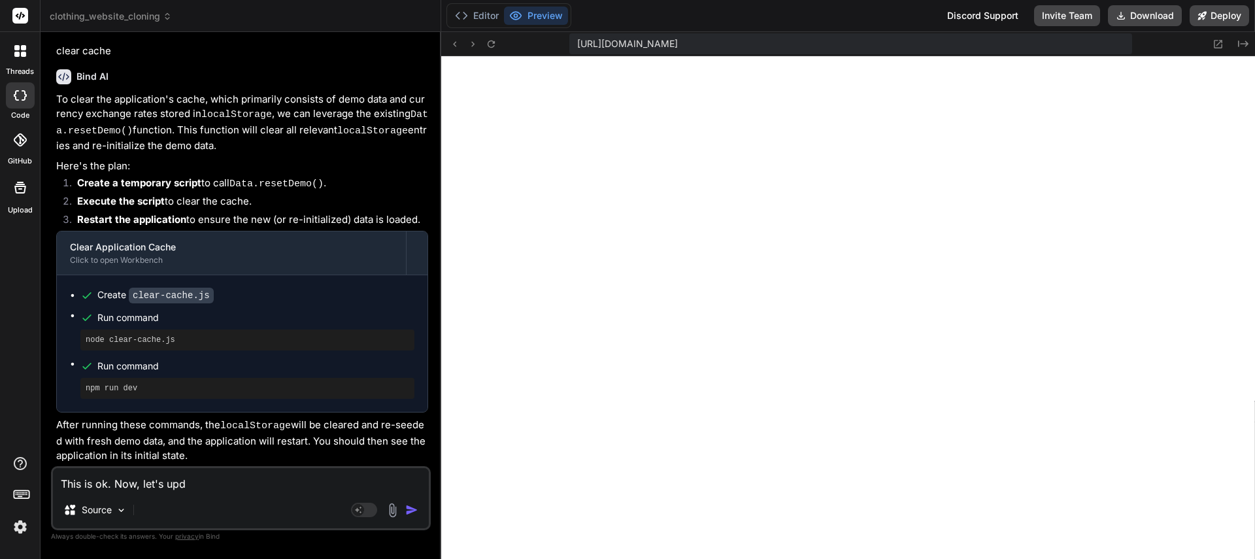
type textarea "x"
type textarea "This is ok. Now, let's updat"
type textarea "x"
type textarea "This is ok. Now, let's update"
type textarea "x"
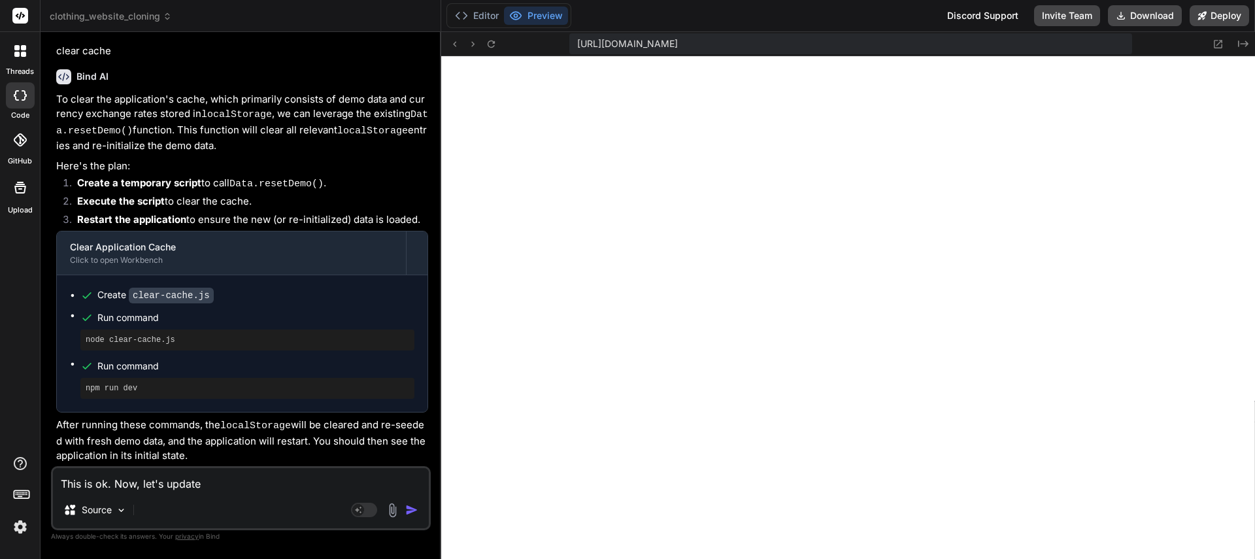
type textarea "This is ok. Now, let's update"
type textarea "x"
type textarea "This is ok. Now, let's update t"
type textarea "x"
type textarea "This is ok. Now, let's update th"
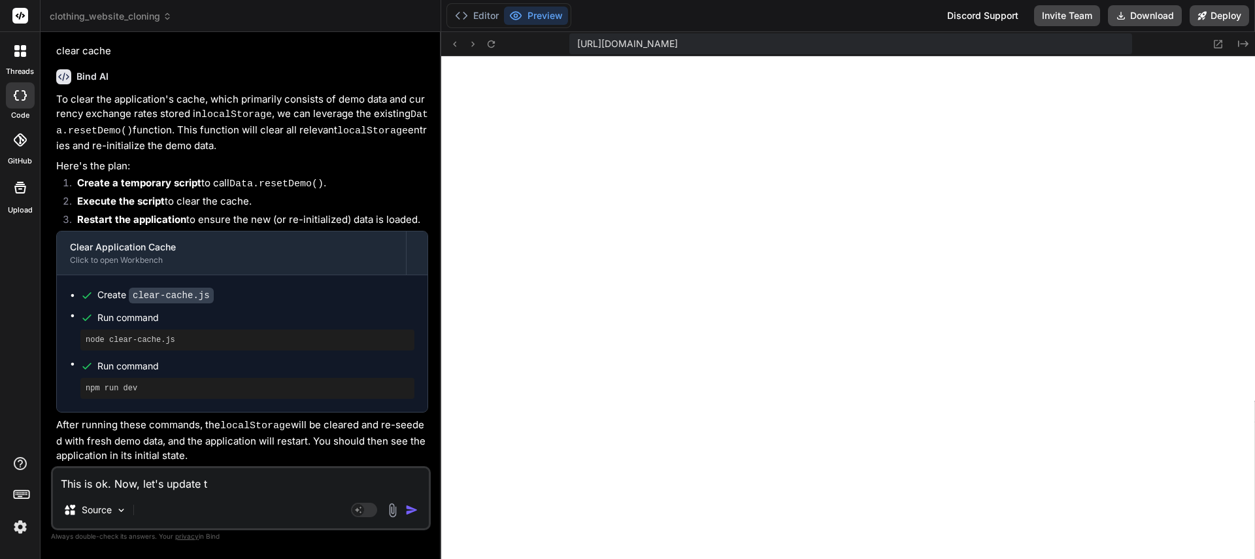
type textarea "x"
type textarea "This is ok. Now, let's update the"
type textarea "x"
type textarea "This is ok. Now, let's update the"
type textarea "x"
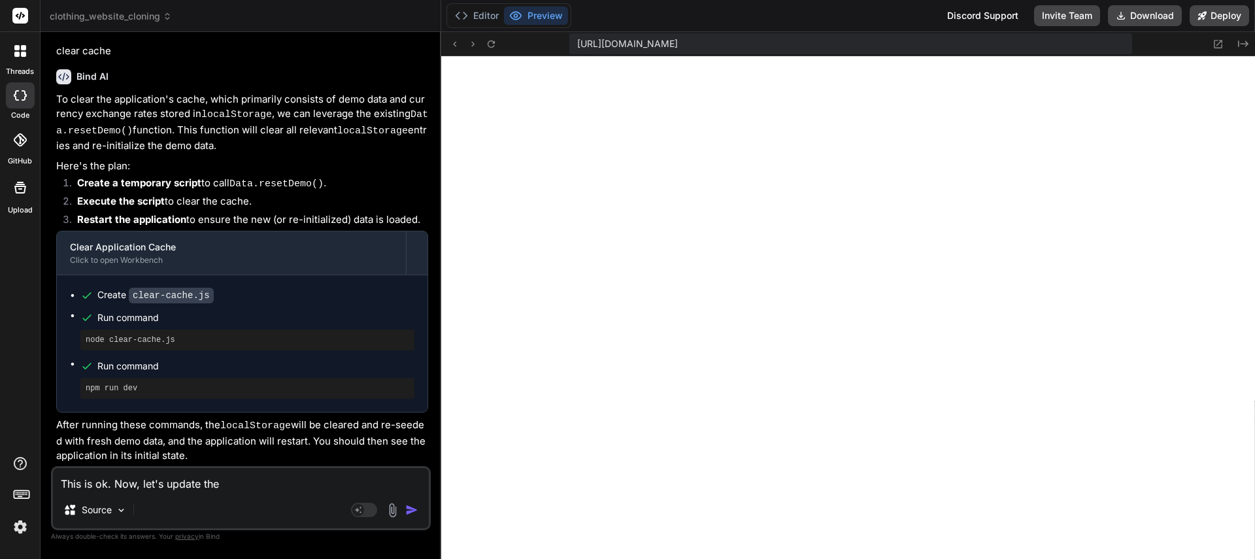
type textarea "This is ok. Now, let's update the s"
type textarea "x"
type textarea "This is ok. Now, let's update the st"
type textarea "x"
type textarea "This is ok. Now, let's update the sty"
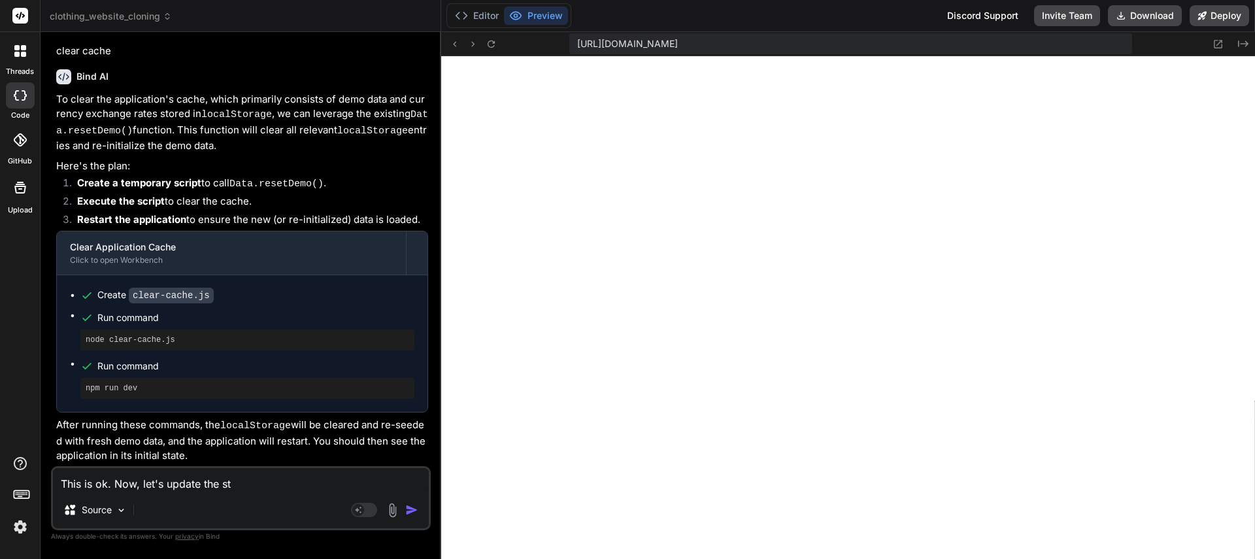
type textarea "x"
type textarea "This is ok. Now, let's update the styl"
type textarea "x"
type textarea "This is ok. Now, let's update the styli"
type textarea "x"
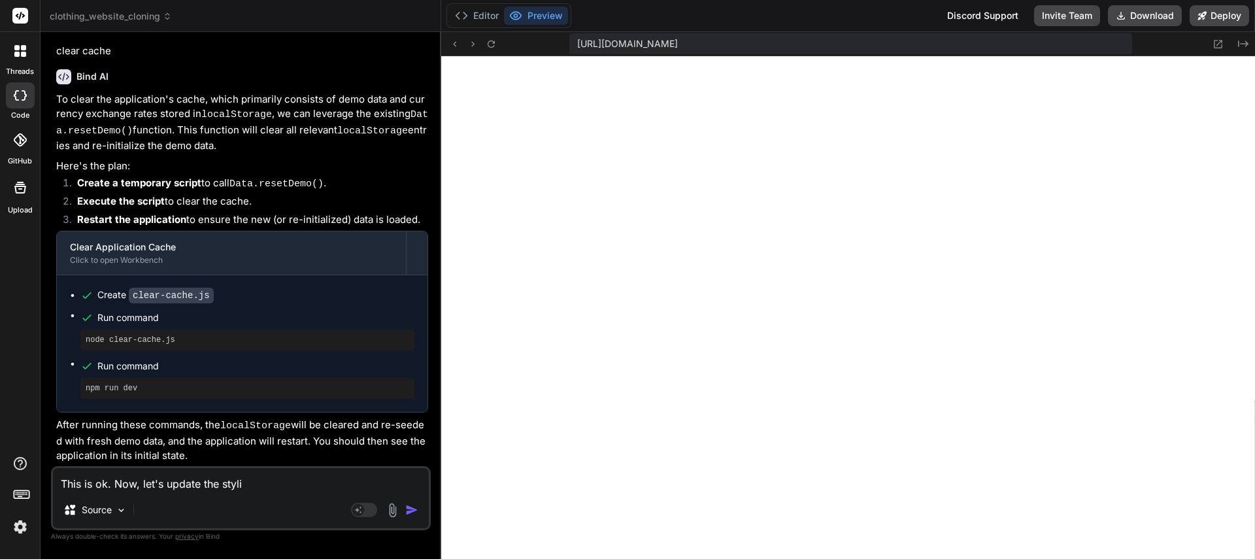
type textarea "This is ok. Now, let's update the stylin"
type textarea "x"
type textarea "This is ok. Now, let's update the styling"
type textarea "x"
type textarea "This is ok. Now, let's update the styling"
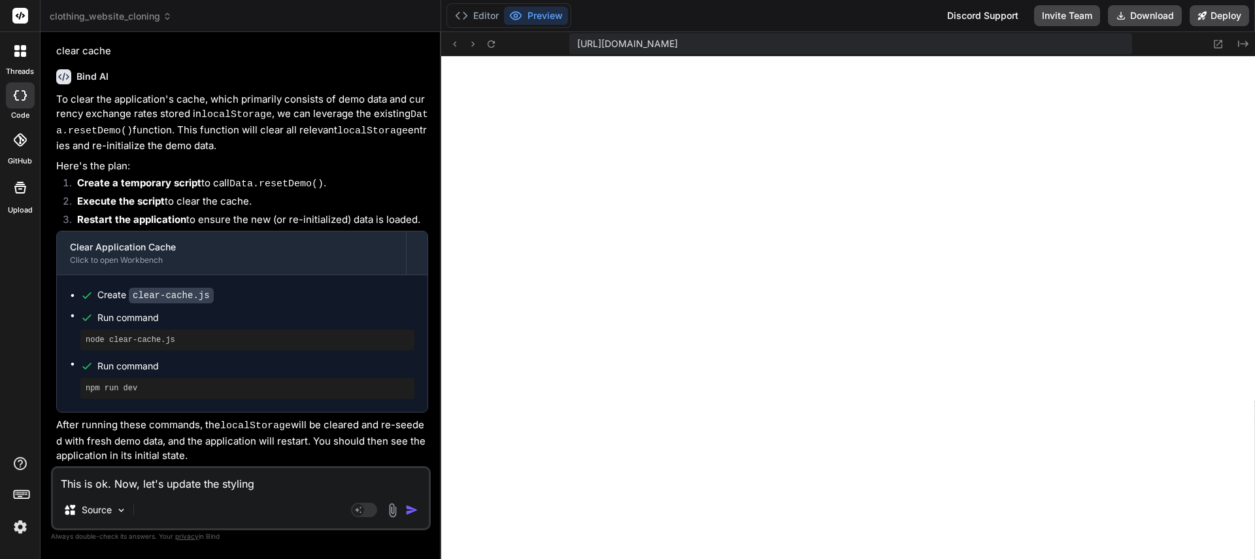
type textarea "x"
type textarea "This is ok. Now, let's update the styling o"
type textarea "x"
type textarea "This is ok. Now, let's update the styling on"
type textarea "x"
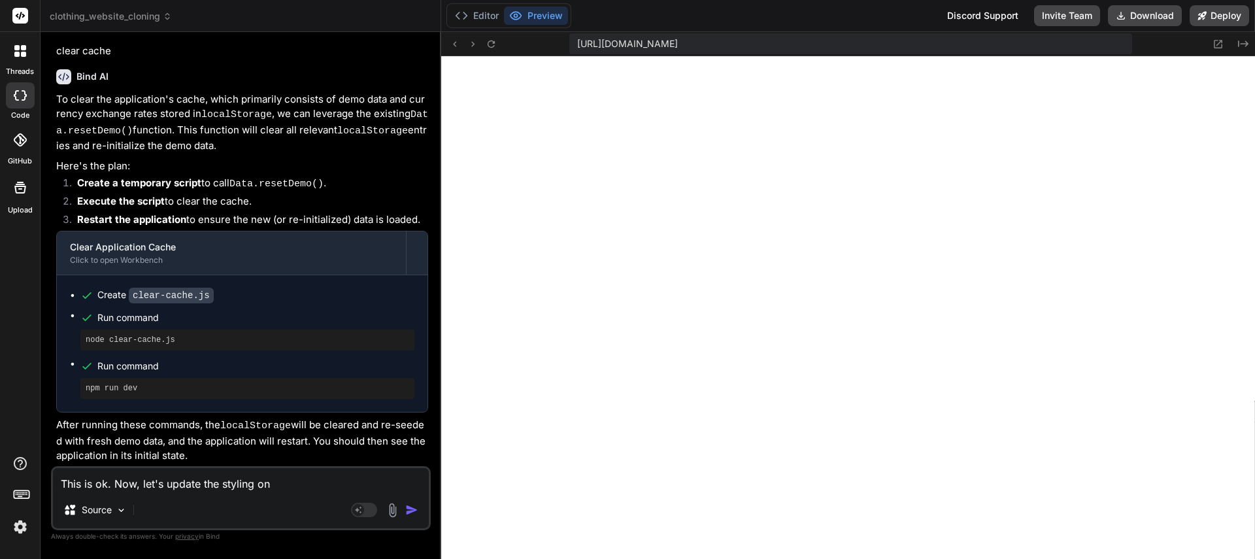
type textarea "This is ok. Now, let's update the styling on"
type textarea "x"
type textarea "This is ok. Now, let's update the styling on t"
type textarea "x"
type textarea "This is ok. Now, let's update the styling on th"
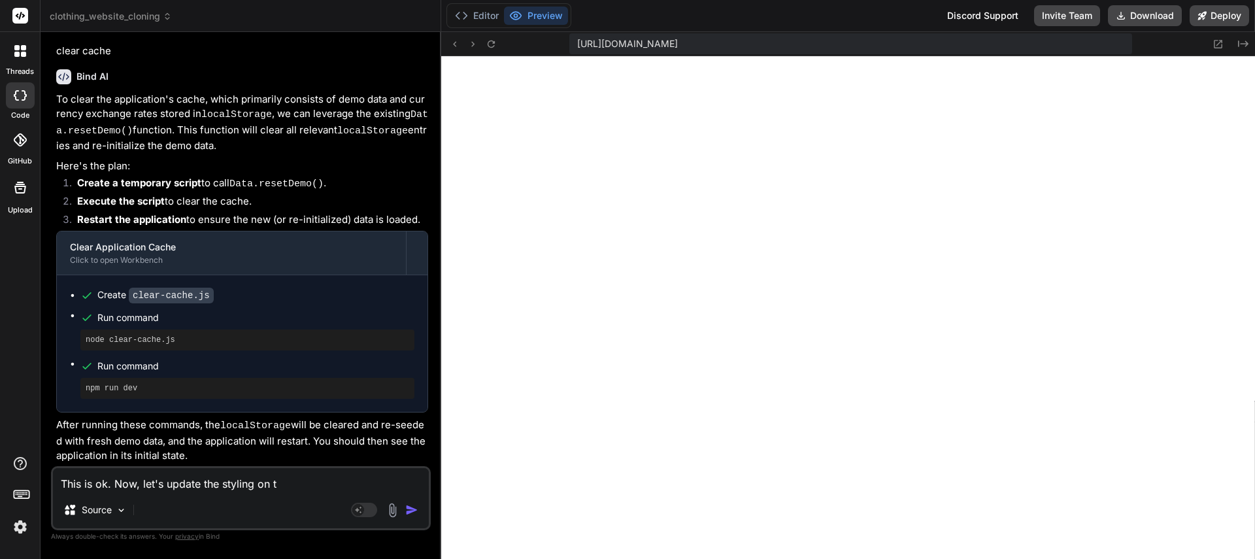
type textarea "x"
type textarea "This is ok. Now, let's update the styling on the"
type textarea "x"
type textarea "This is ok. Now, let's update the styling on the"
type textarea "x"
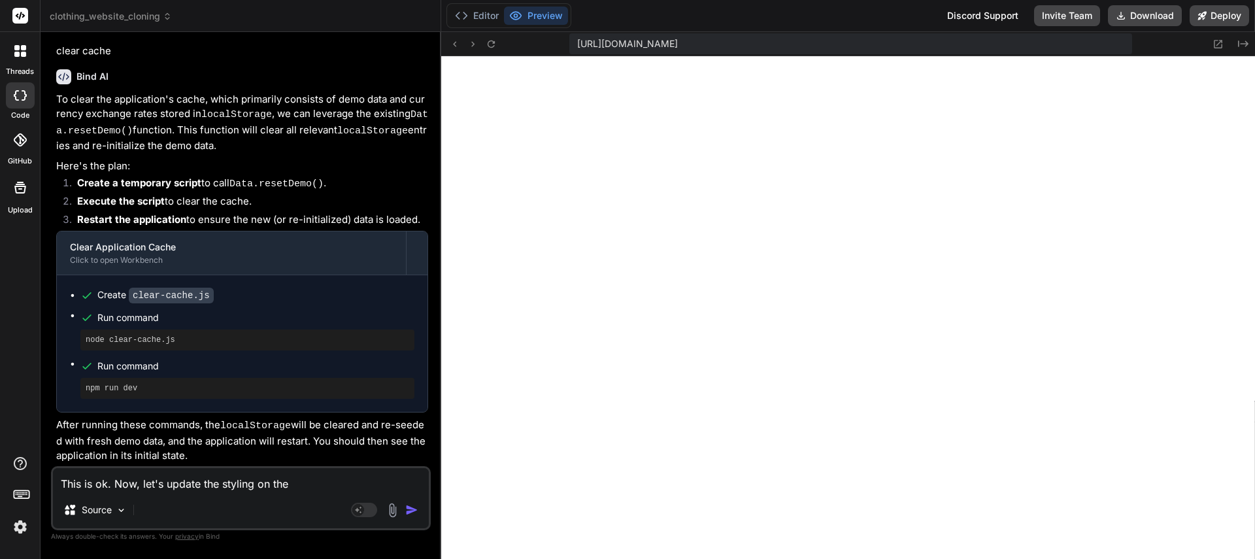
type textarea "This is ok. Now, let's update the styling on the f"
type textarea "x"
type textarea "This is ok. Now, let's update the styling on the fr"
type textarea "x"
type textarea "This is ok. Now, let's update the styling on the fro"
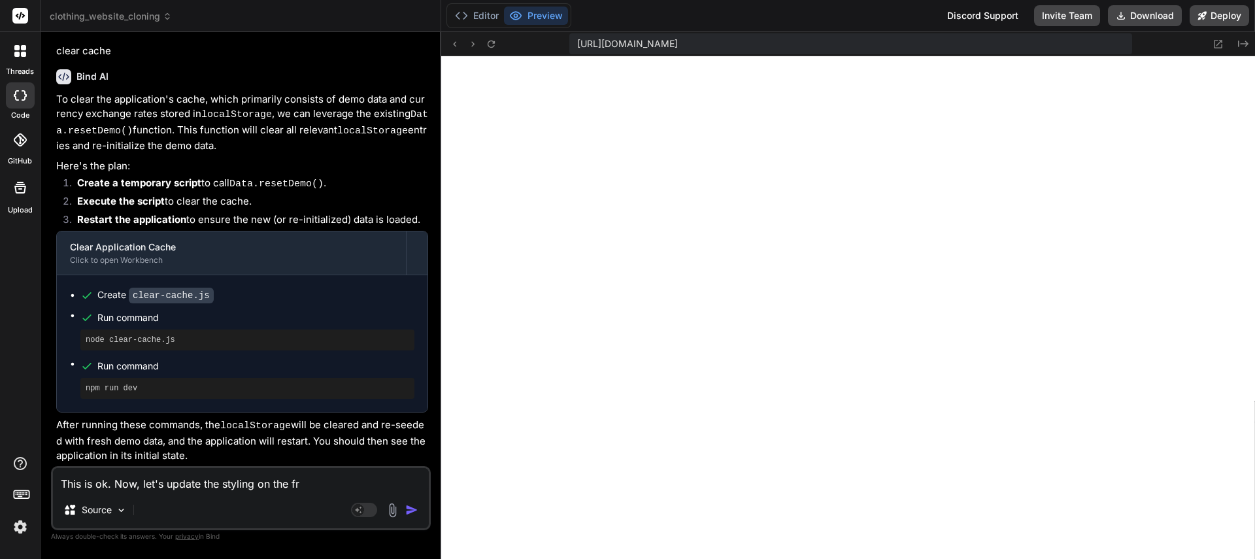
type textarea "x"
type textarea "This is ok. Now, let's update the styling on the fron"
type textarea "x"
type textarea "This is ok. Now, let's update the styling on the fron"
type textarea "x"
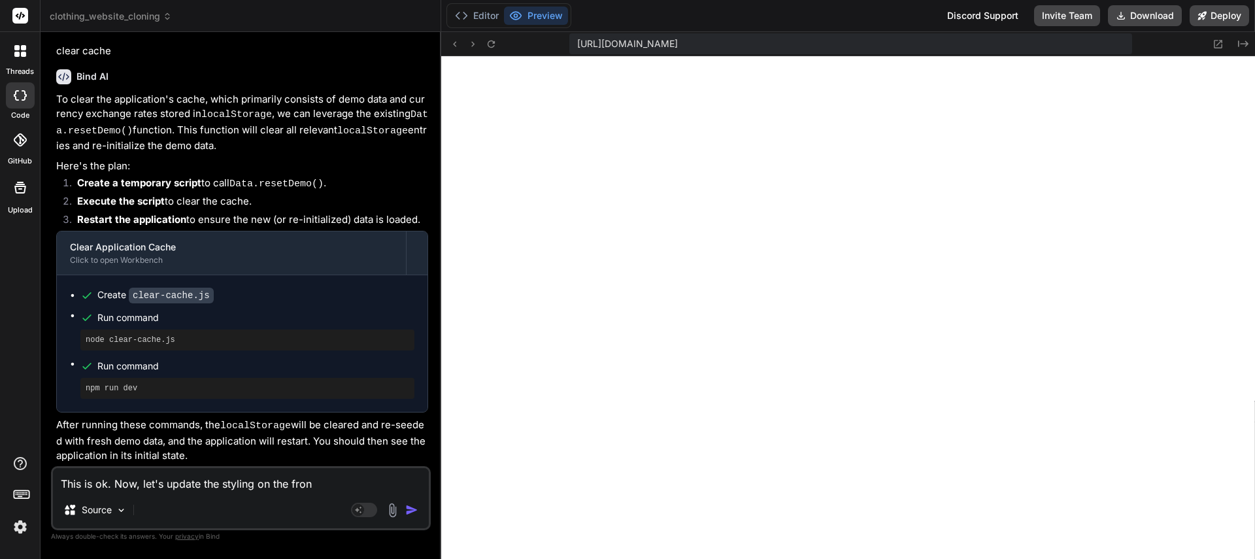
type textarea "This is ok. Now, let's update the styling on the fron t"
type textarea "x"
type textarea "This is ok. Now, let's update the styling on the fron"
type textarea "x"
type textarea "This is ok. Now, let's update the styling on the fron"
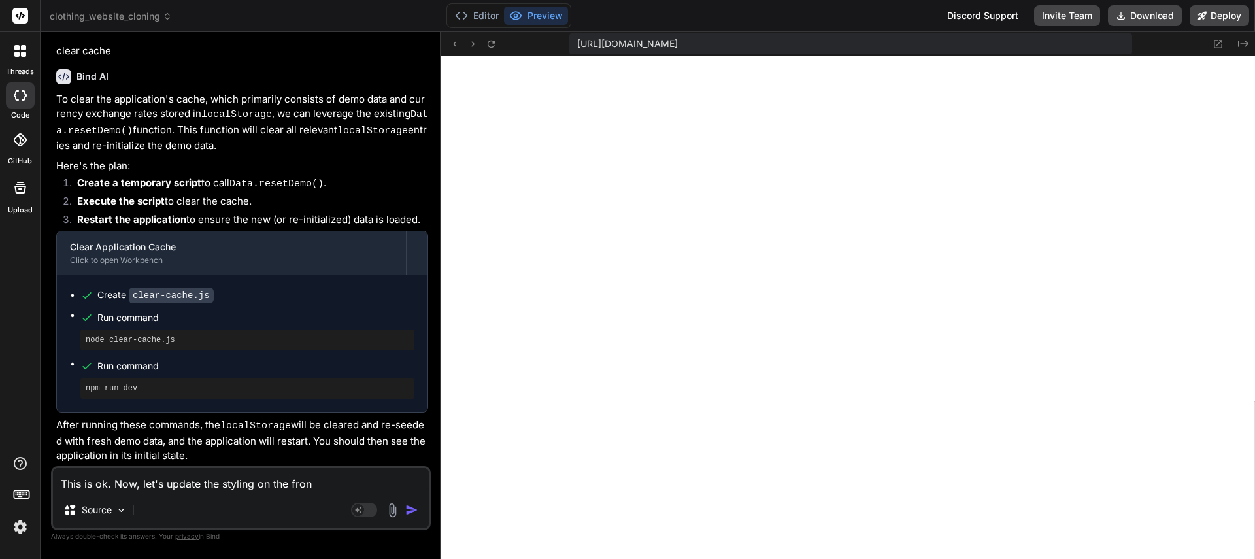
type textarea "x"
type textarea "This is ok. Now, let's update the styling on the front"
type textarea "x"
type textarea "This is ok. Now, let's update the styling on the front"
type textarea "x"
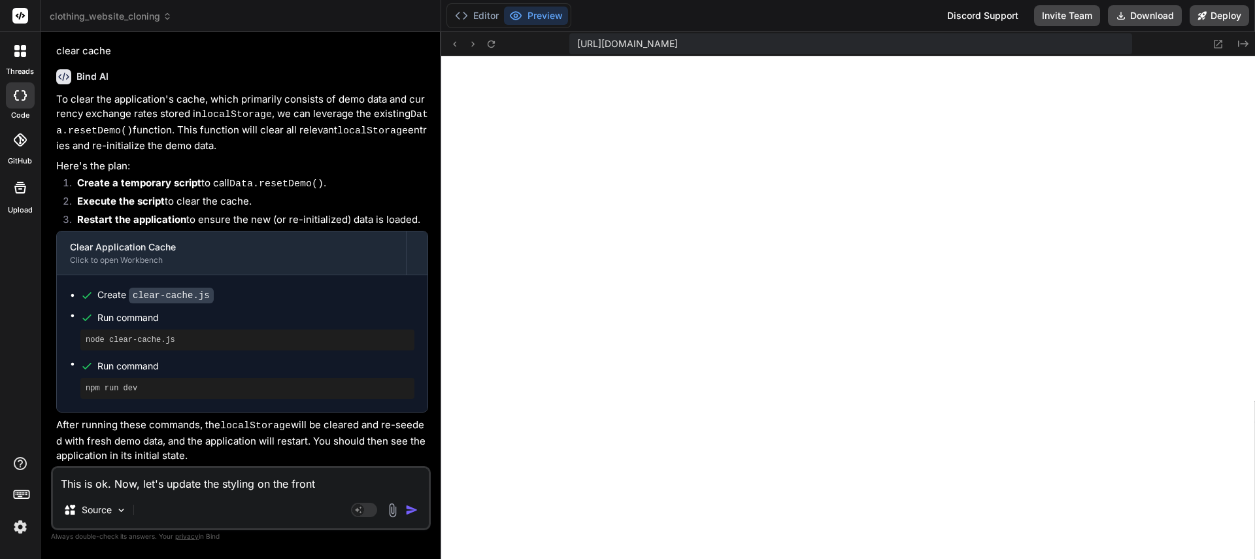
type textarea "This is ok. Now, let's update the styling on the front e"
type textarea "x"
type textarea "This is ok. Now, let's update the styling on the front en"
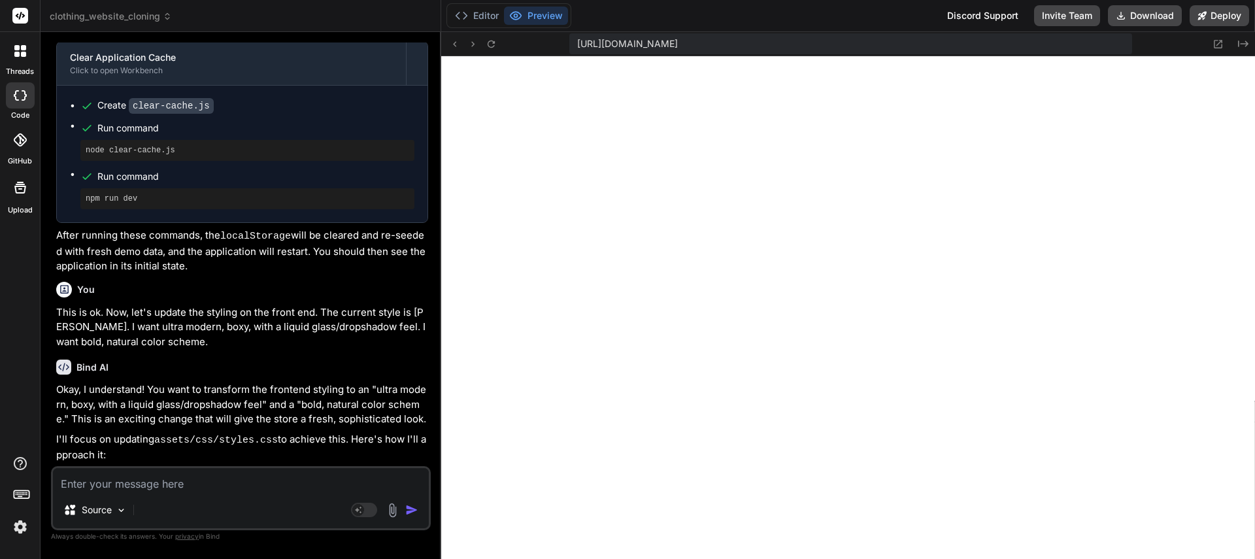
scroll to position [14780, 0]
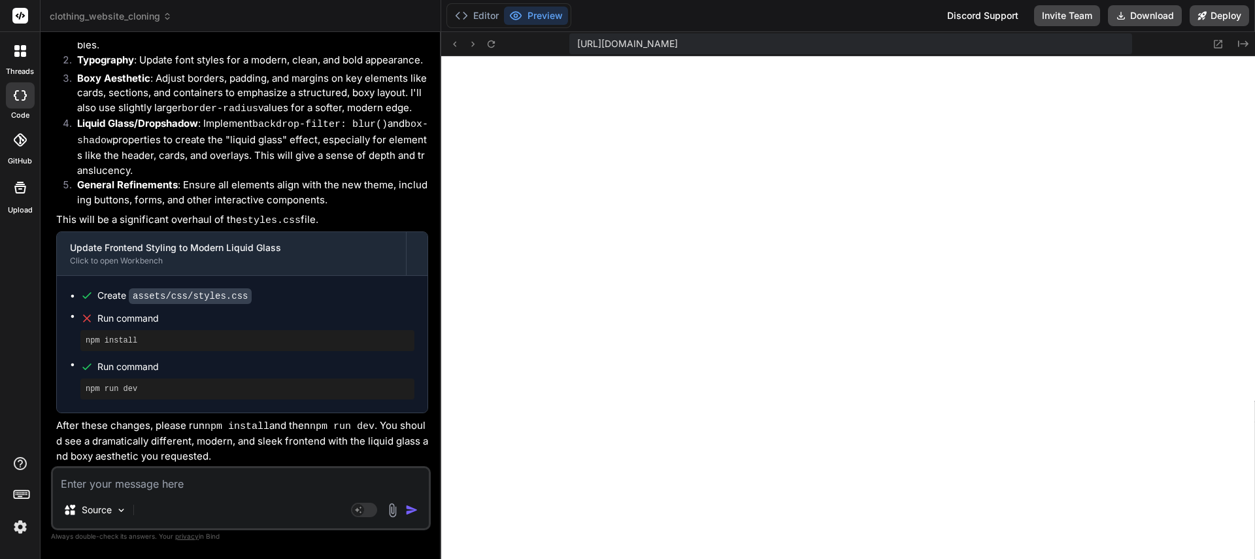
click at [212, 483] on textarea at bounding box center [241, 480] width 376 height 24
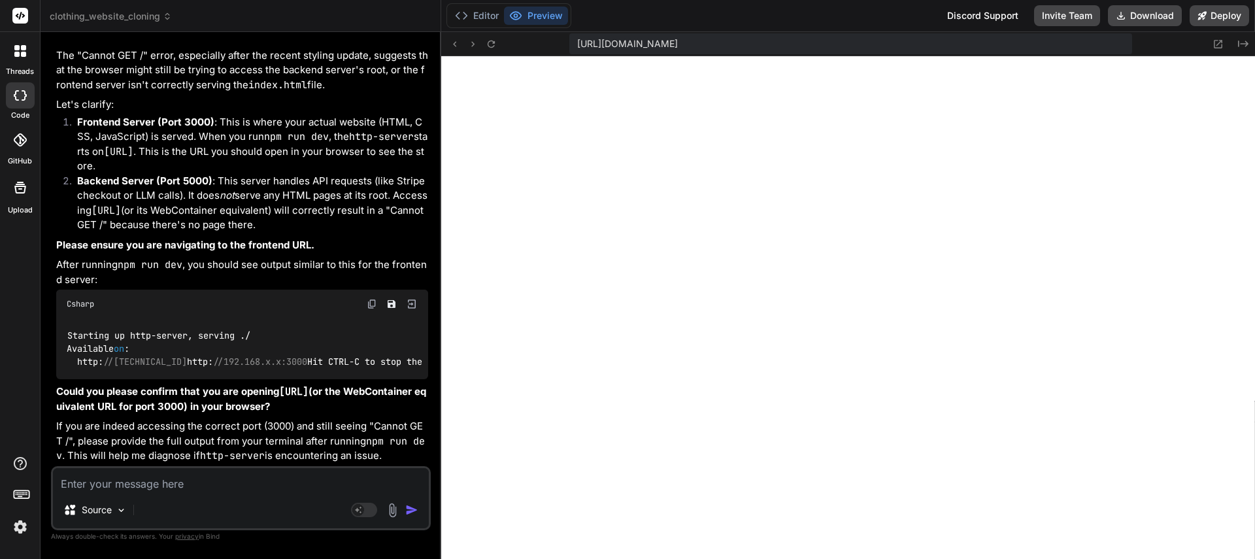
scroll to position [15301, 0]
click at [150, 486] on textarea at bounding box center [241, 480] width 376 height 24
click at [469, 16] on button "Editor" at bounding box center [477, 16] width 54 height 18
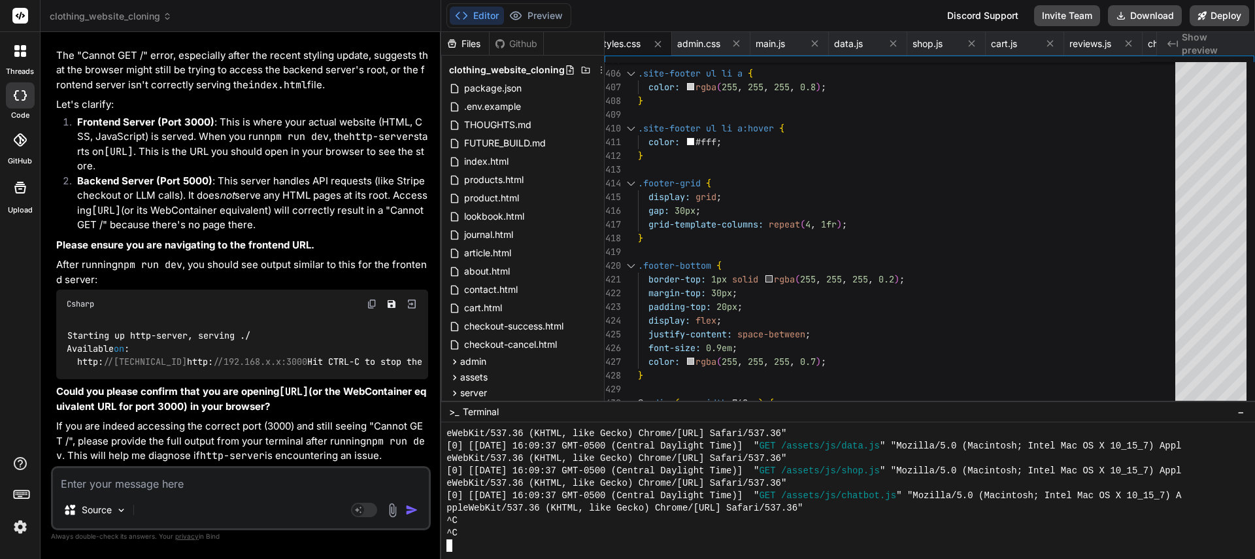
click at [464, 551] on div at bounding box center [841, 545] width 788 height 12
click at [483, 541] on div at bounding box center [841, 545] width 788 height 12
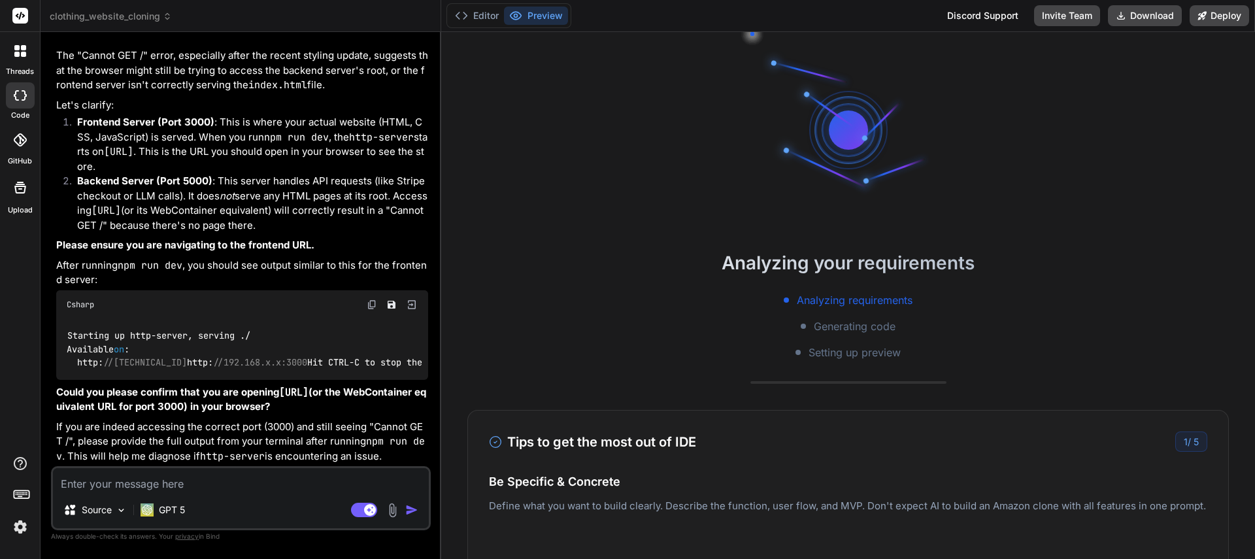
scroll to position [75, 0]
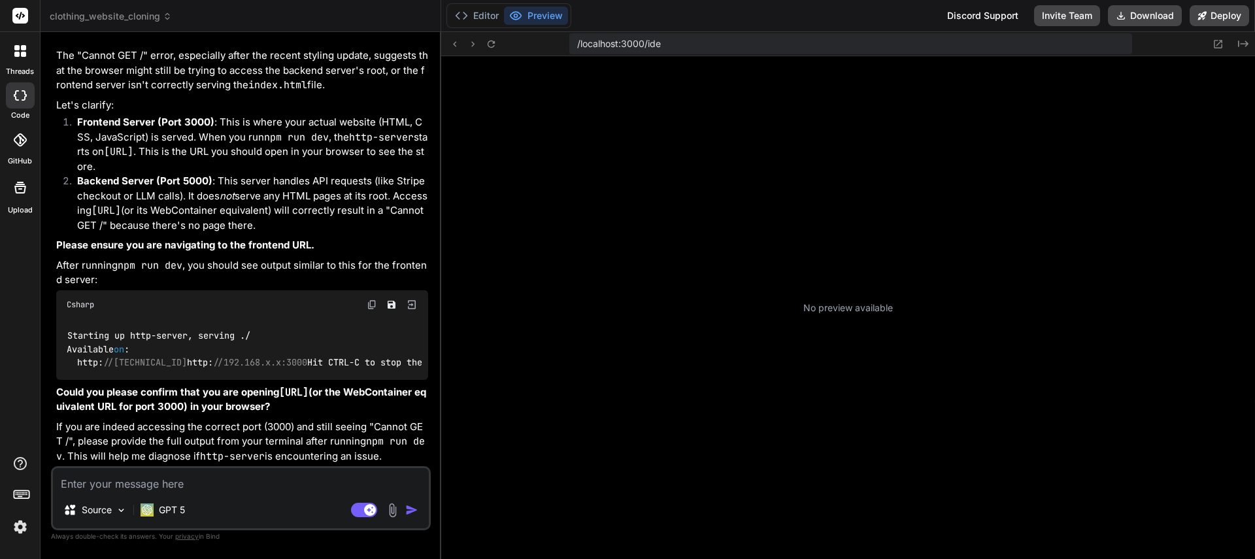
type textarea "x"
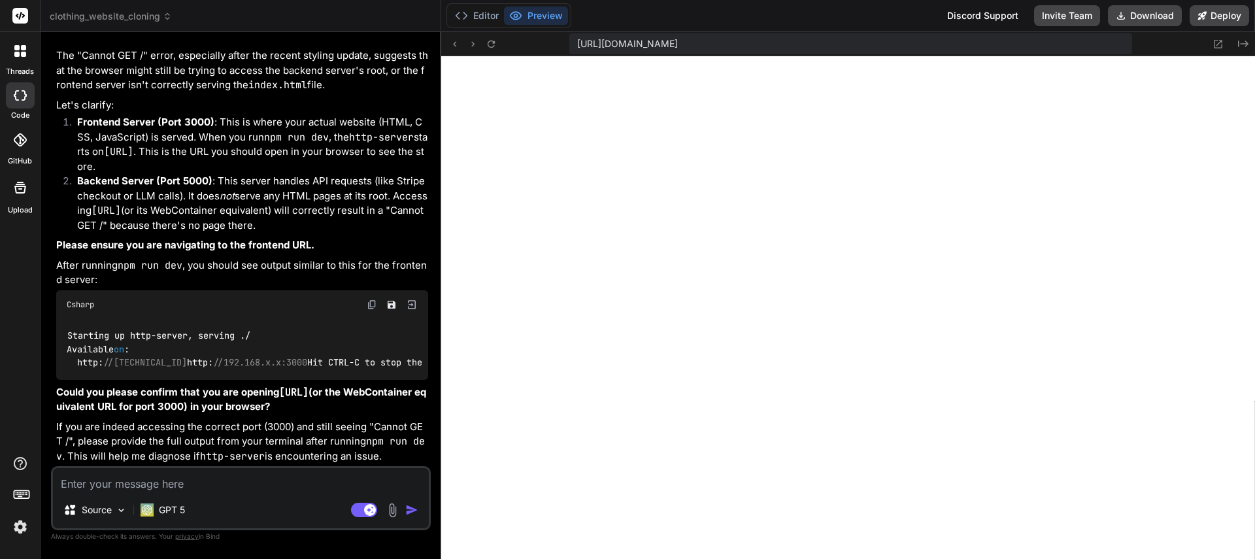
scroll to position [522, 0]
click at [484, 3] on div "Editor Preview" at bounding box center [509, 15] width 125 height 25
click at [481, 15] on button "Editor" at bounding box center [477, 16] width 54 height 18
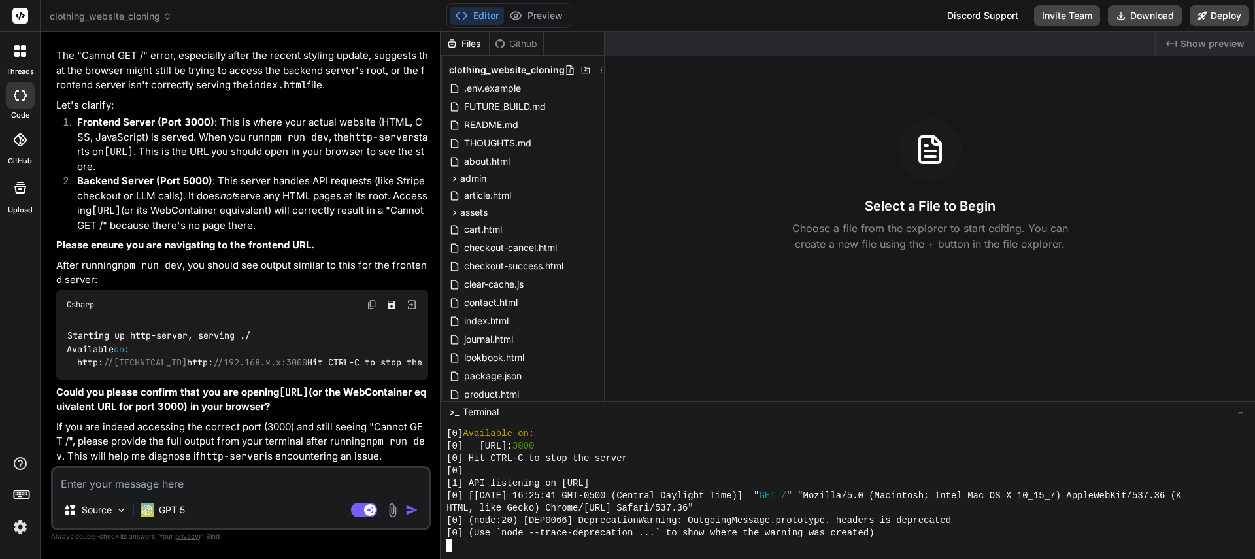
click at [490, 550] on div at bounding box center [841, 545] width 788 height 12
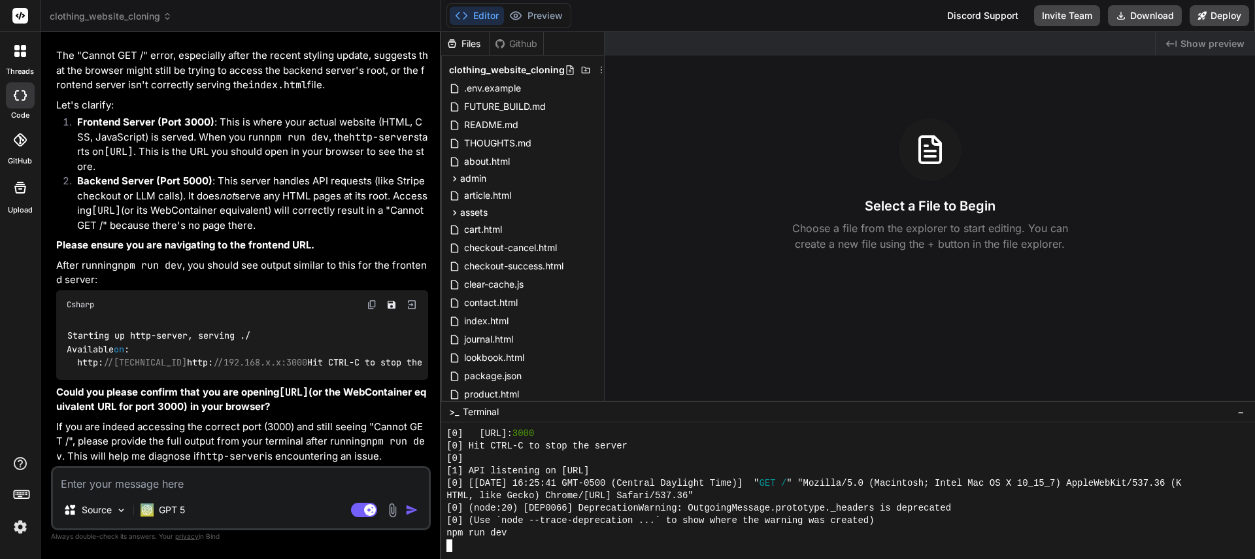
click at [262, 486] on textarea at bounding box center [241, 480] width 376 height 24
type textarea "n"
type textarea "x"
type textarea "np"
type textarea "x"
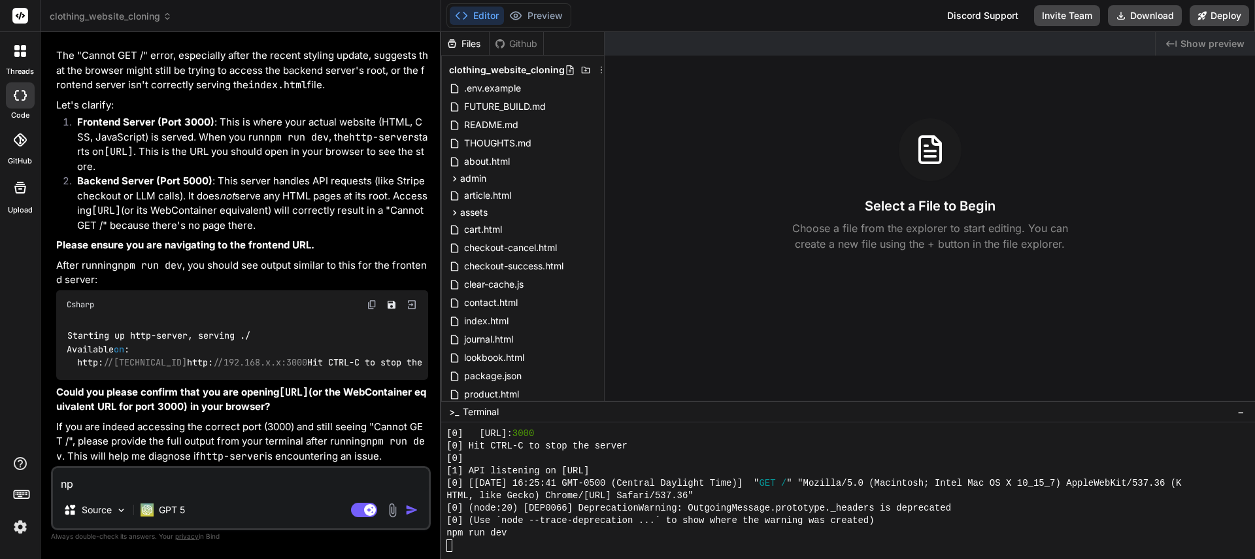
type textarea "npm"
type textarea "x"
type textarea "npm"
type textarea "x"
type textarea "npm r"
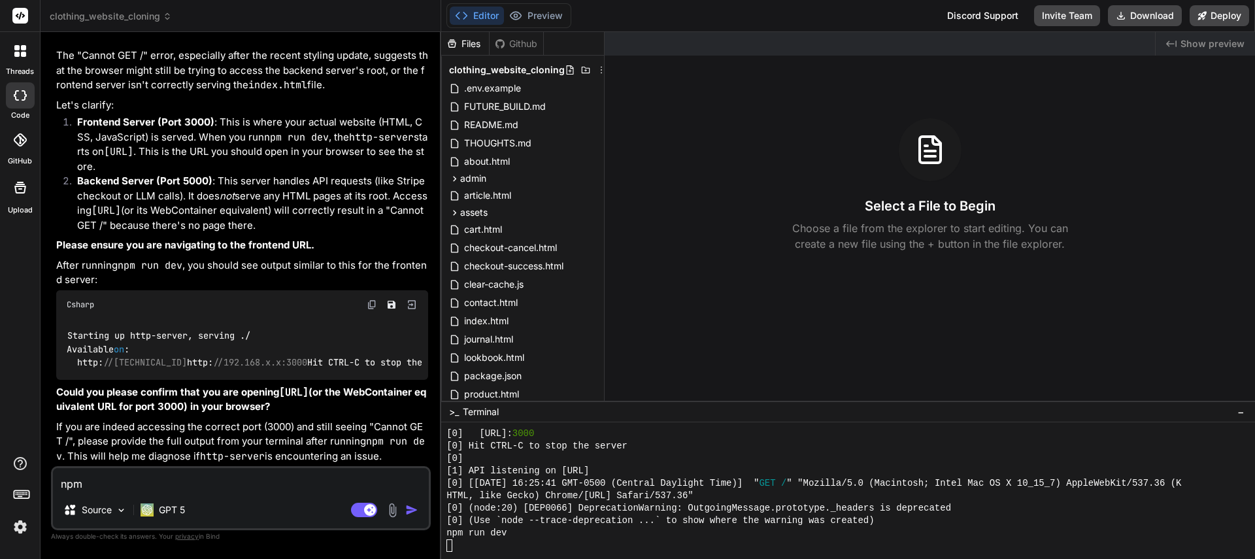
type textarea "x"
type textarea "npm ru"
type textarea "x"
type textarea "npm run"
type textarea "x"
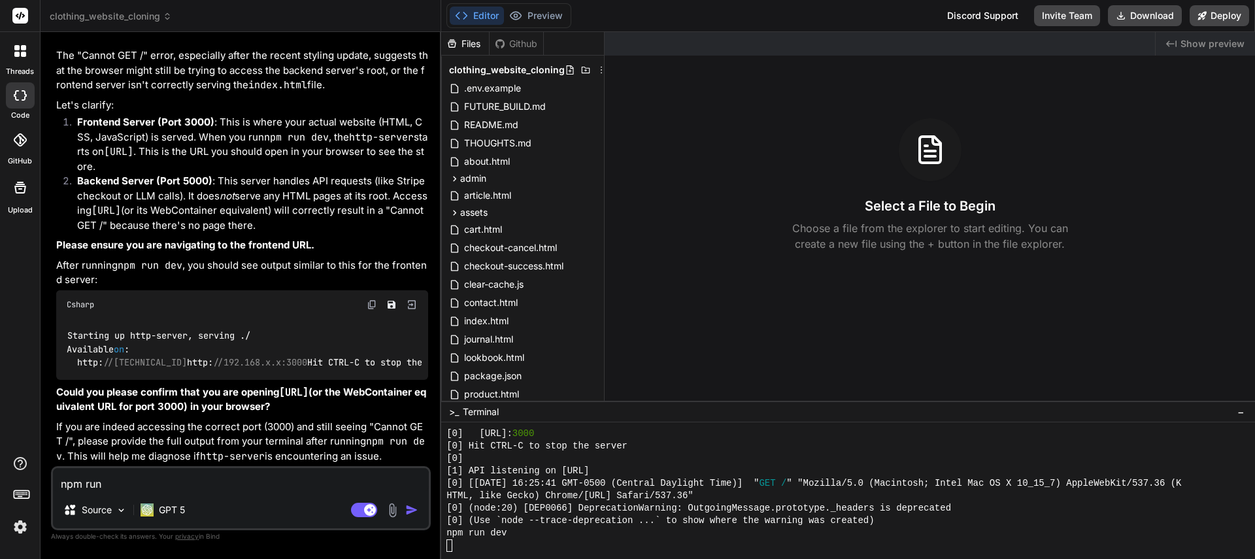
type textarea "npm run"
type textarea "x"
type textarea "npm run d"
type textarea "x"
type textarea "npm run de"
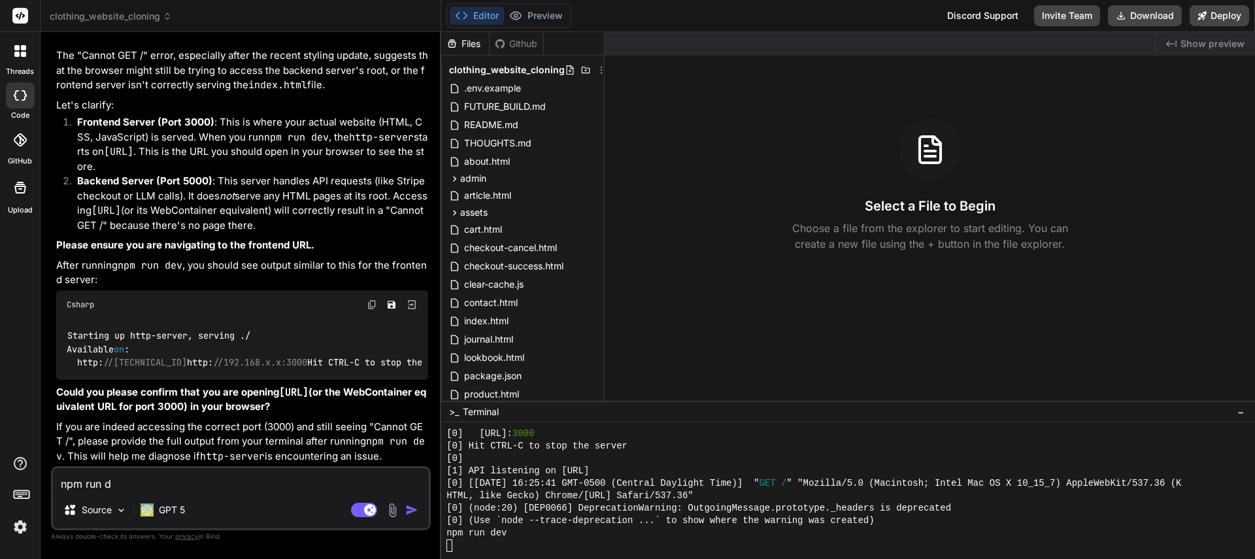
type textarea "x"
type textarea "npm run dev"
type textarea "x"
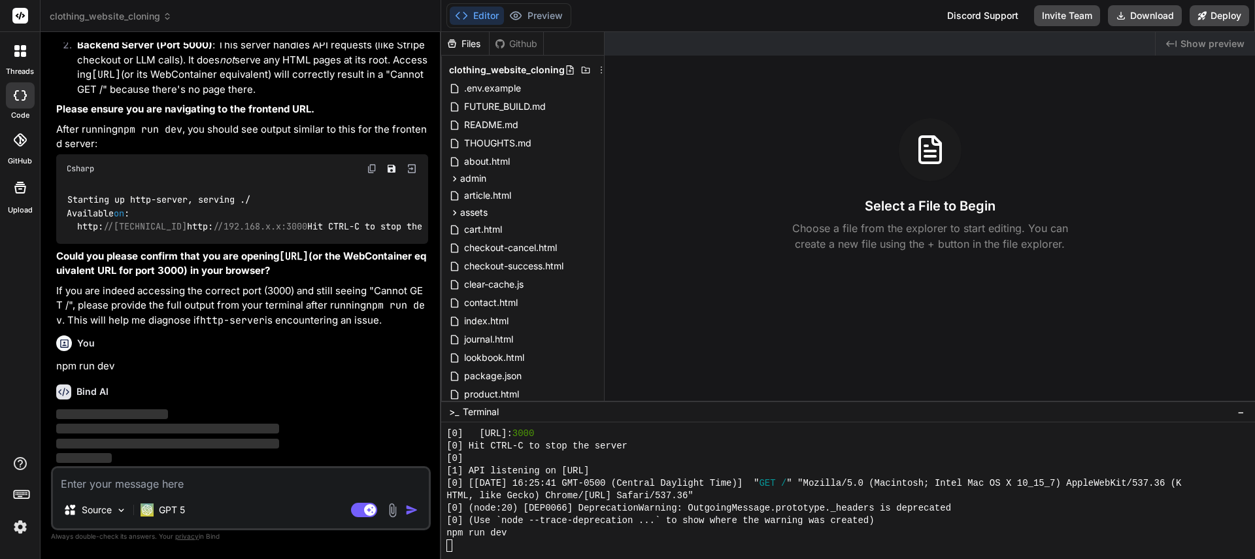
scroll to position [2020, 0]
type textarea "x"
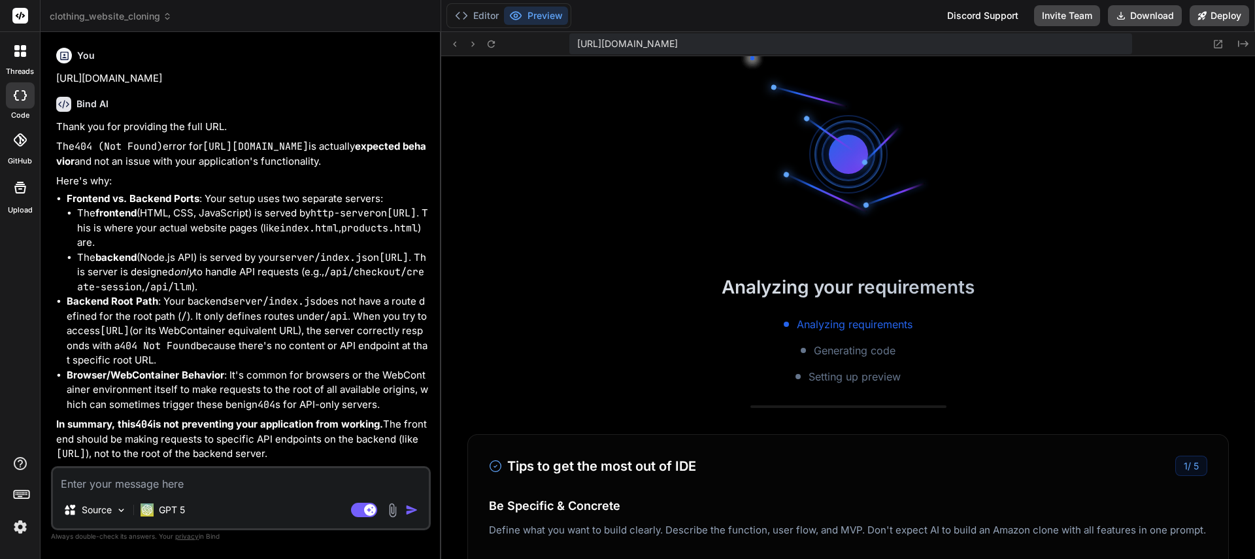
type textarea "x"
